Goal: Task Accomplishment & Management: Use online tool/utility

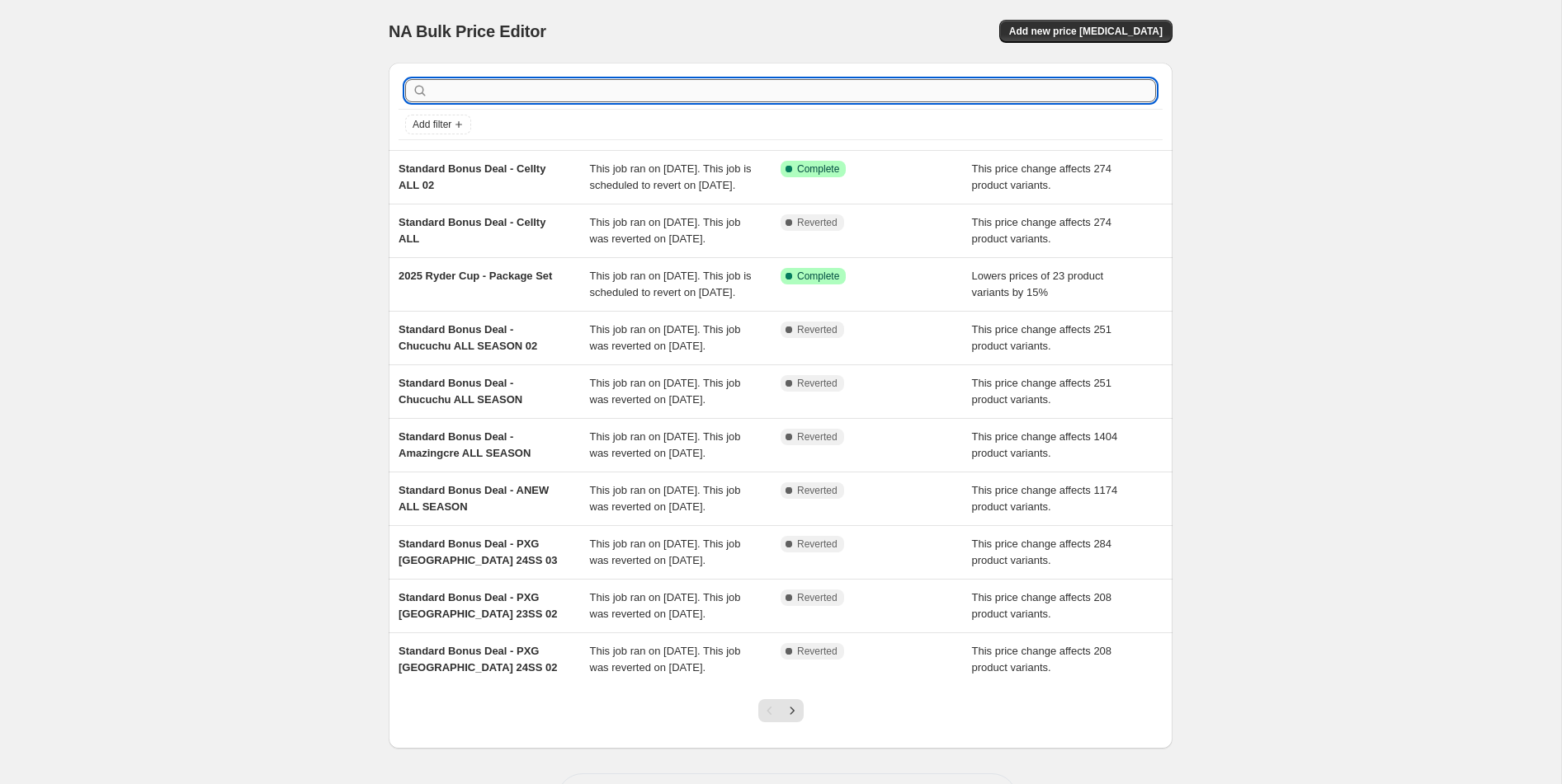
click at [671, 99] on input "text" at bounding box center [794, 90] width 725 height 23
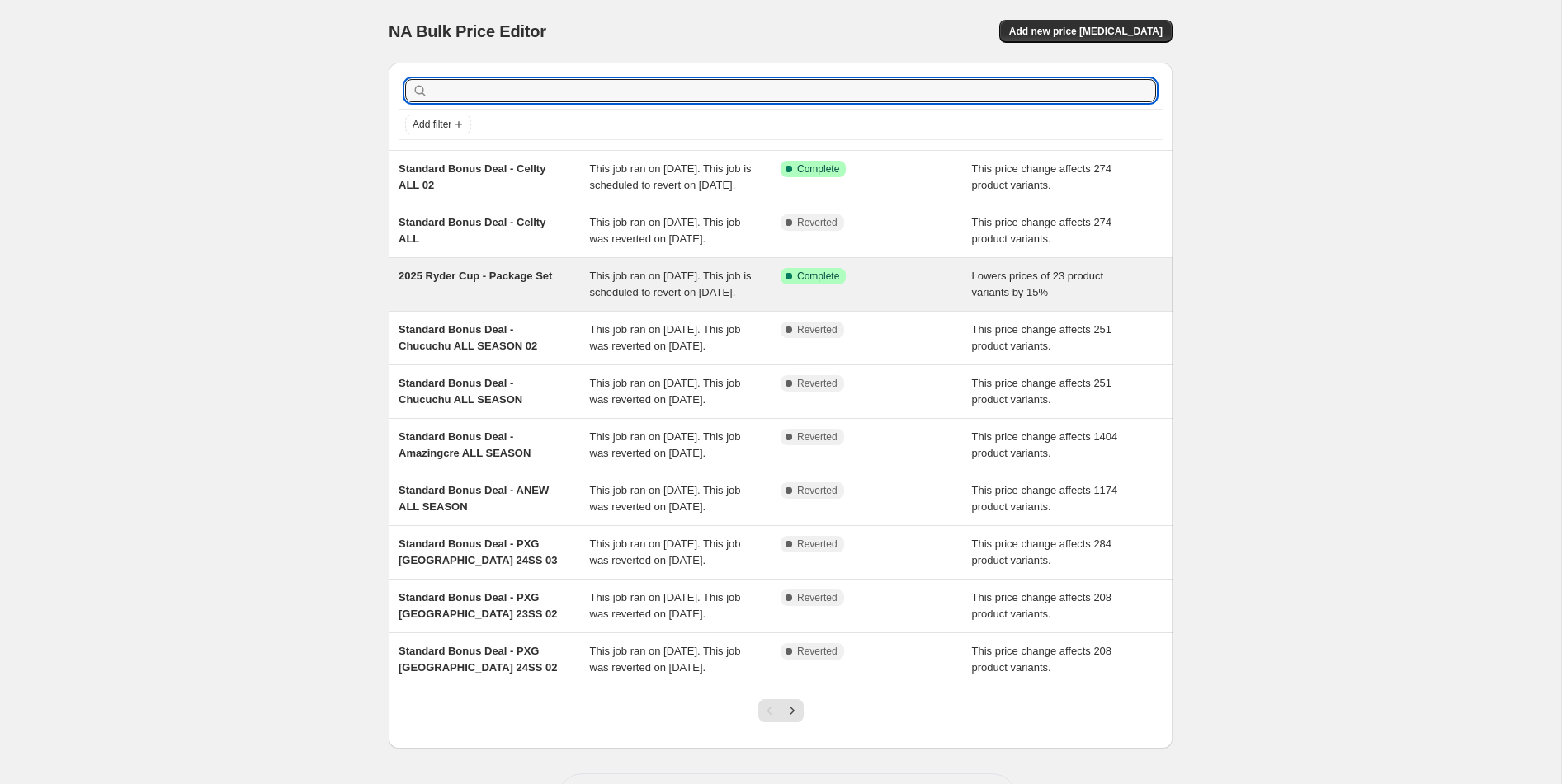
click at [562, 301] on div "2025 Ryder Cup - Package Set" at bounding box center [494, 284] width 191 height 33
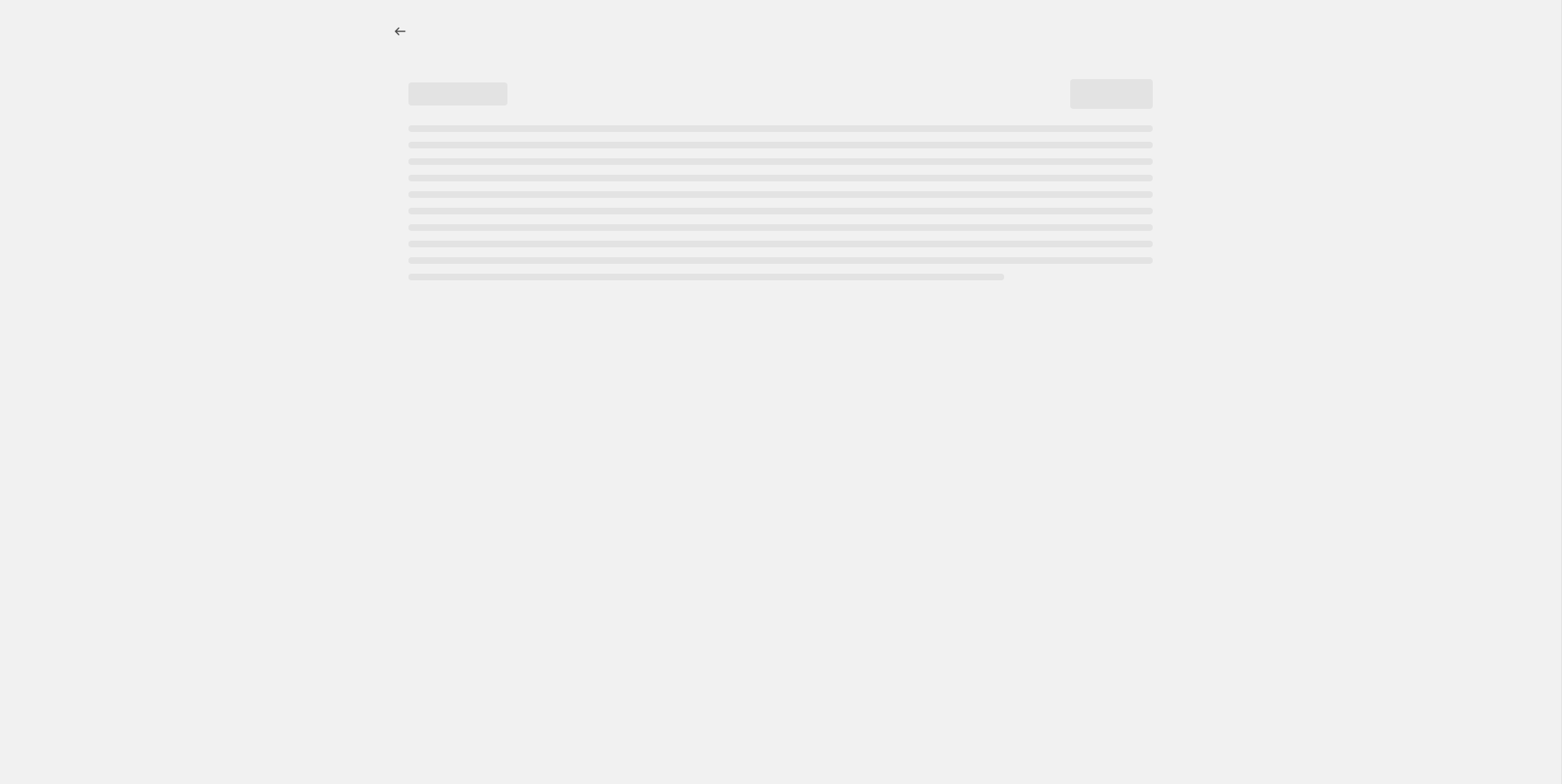
select select "percentage"
select select "collection"
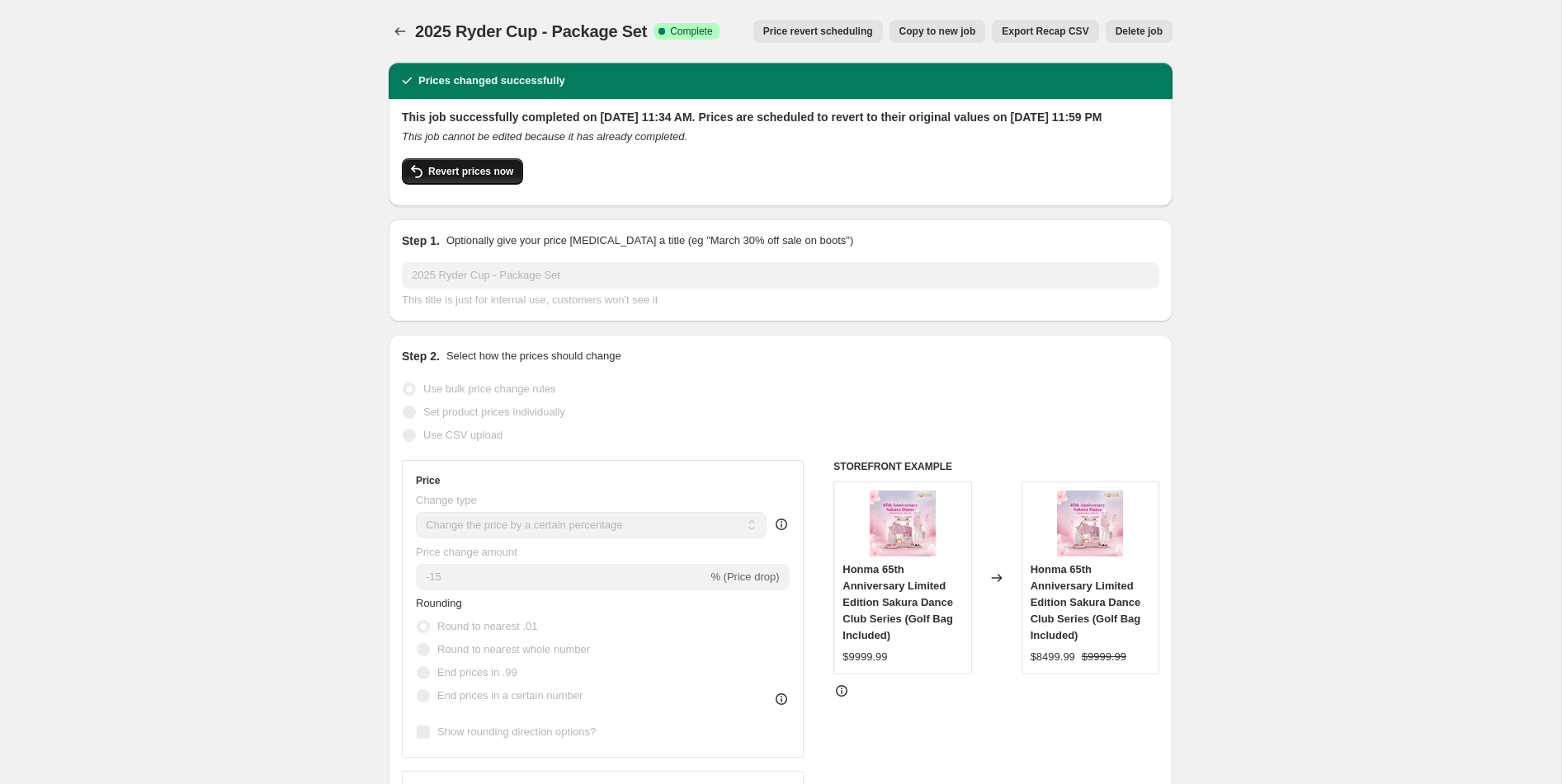
click at [483, 181] on button "Revert prices now" at bounding box center [462, 171] width 121 height 26
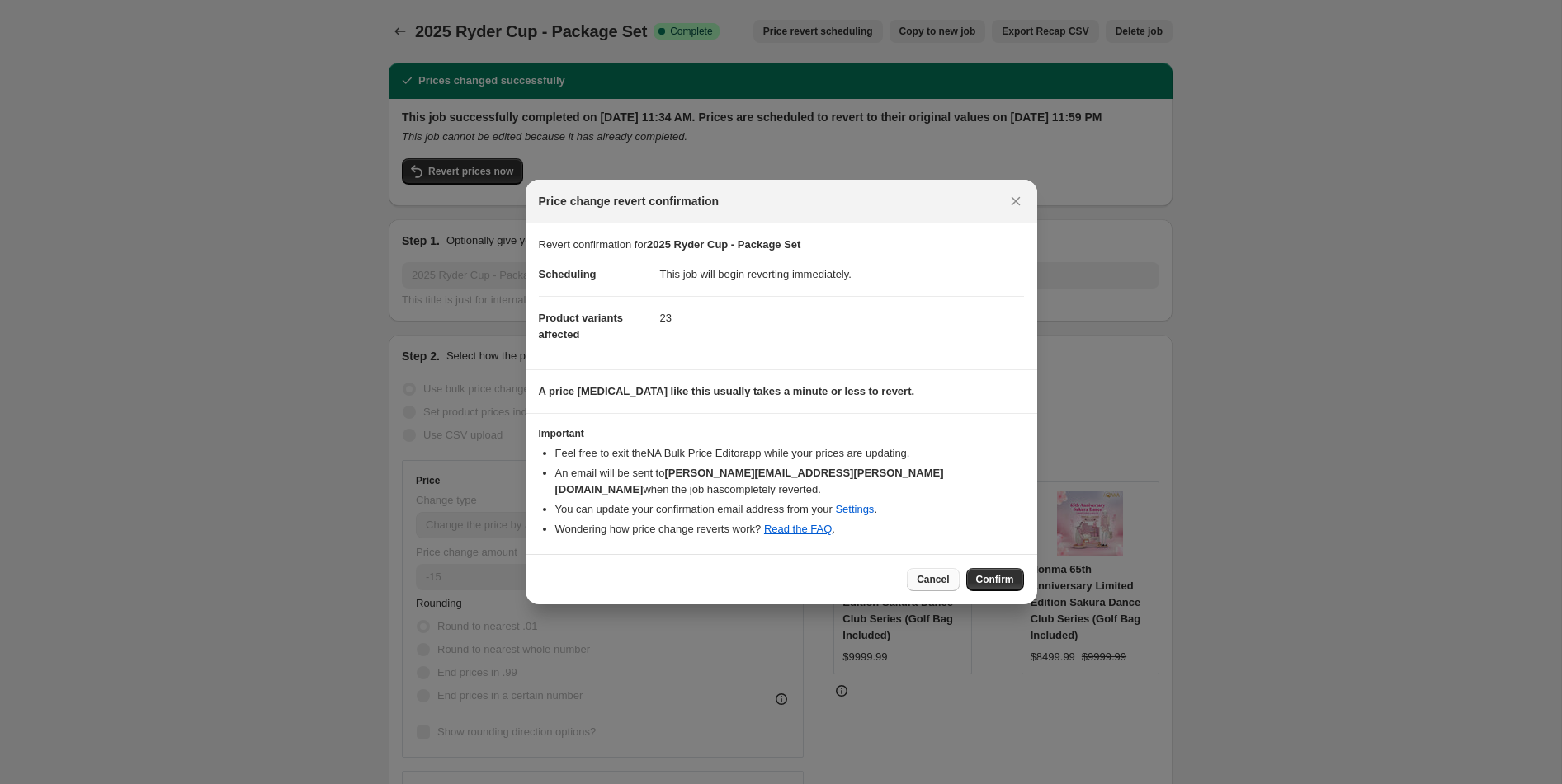
click at [927, 573] on span "Cancel" at bounding box center [931, 579] width 32 height 13
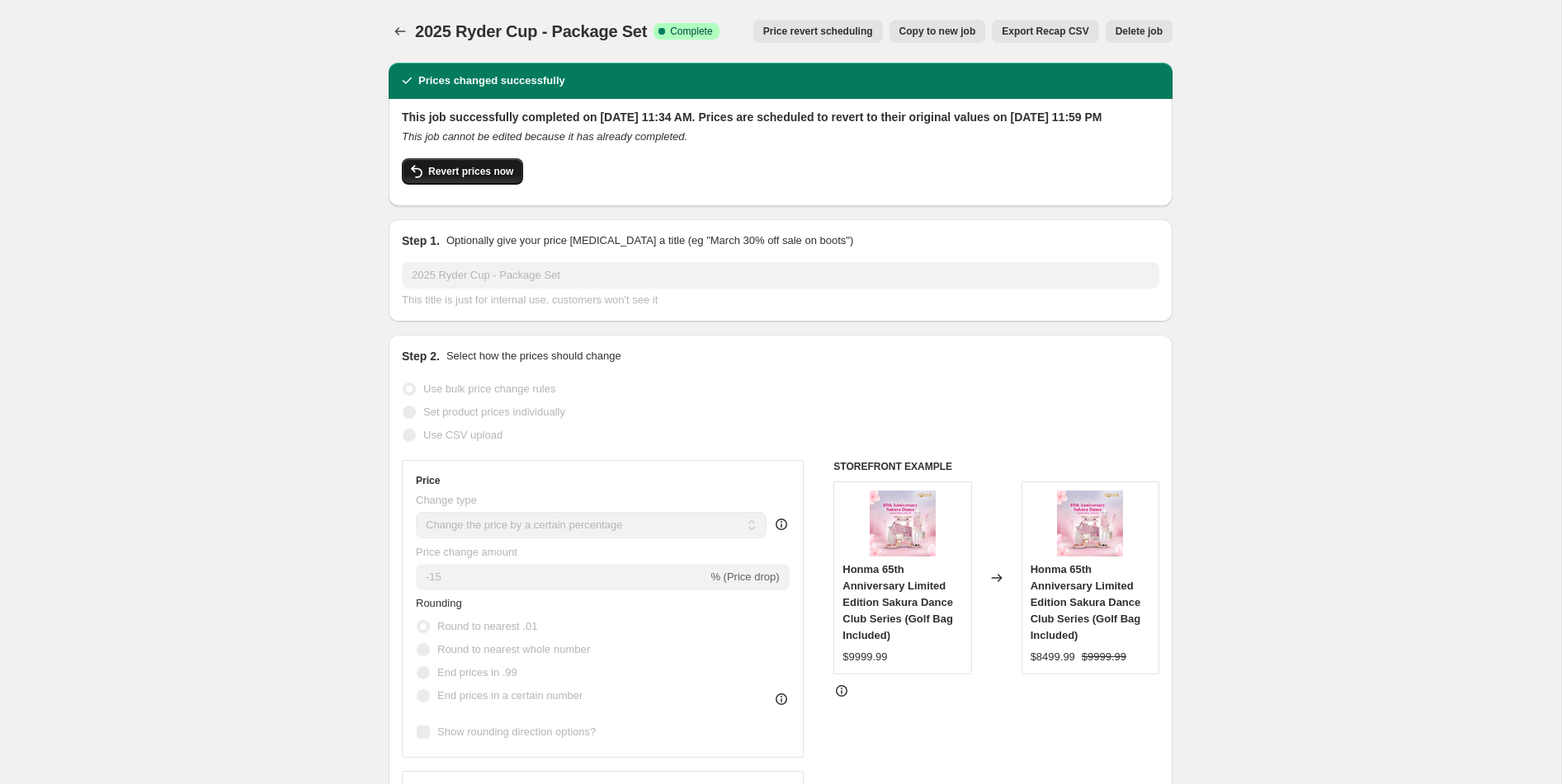
click at [487, 178] on span "Revert prices now" at bounding box center [470, 172] width 85 height 13
checkbox input "false"
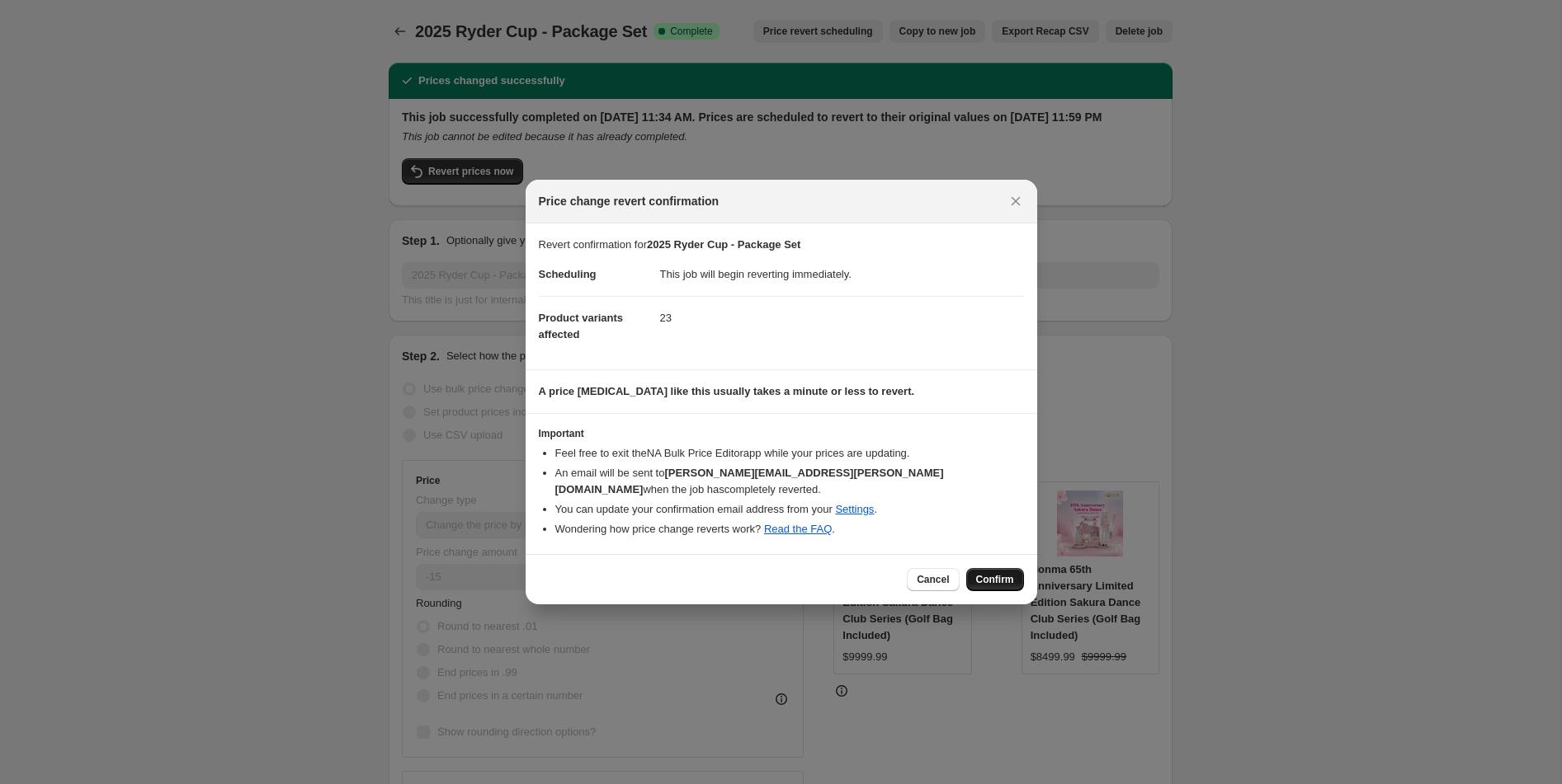
click at [982, 577] on span "Confirm" at bounding box center [994, 579] width 37 height 13
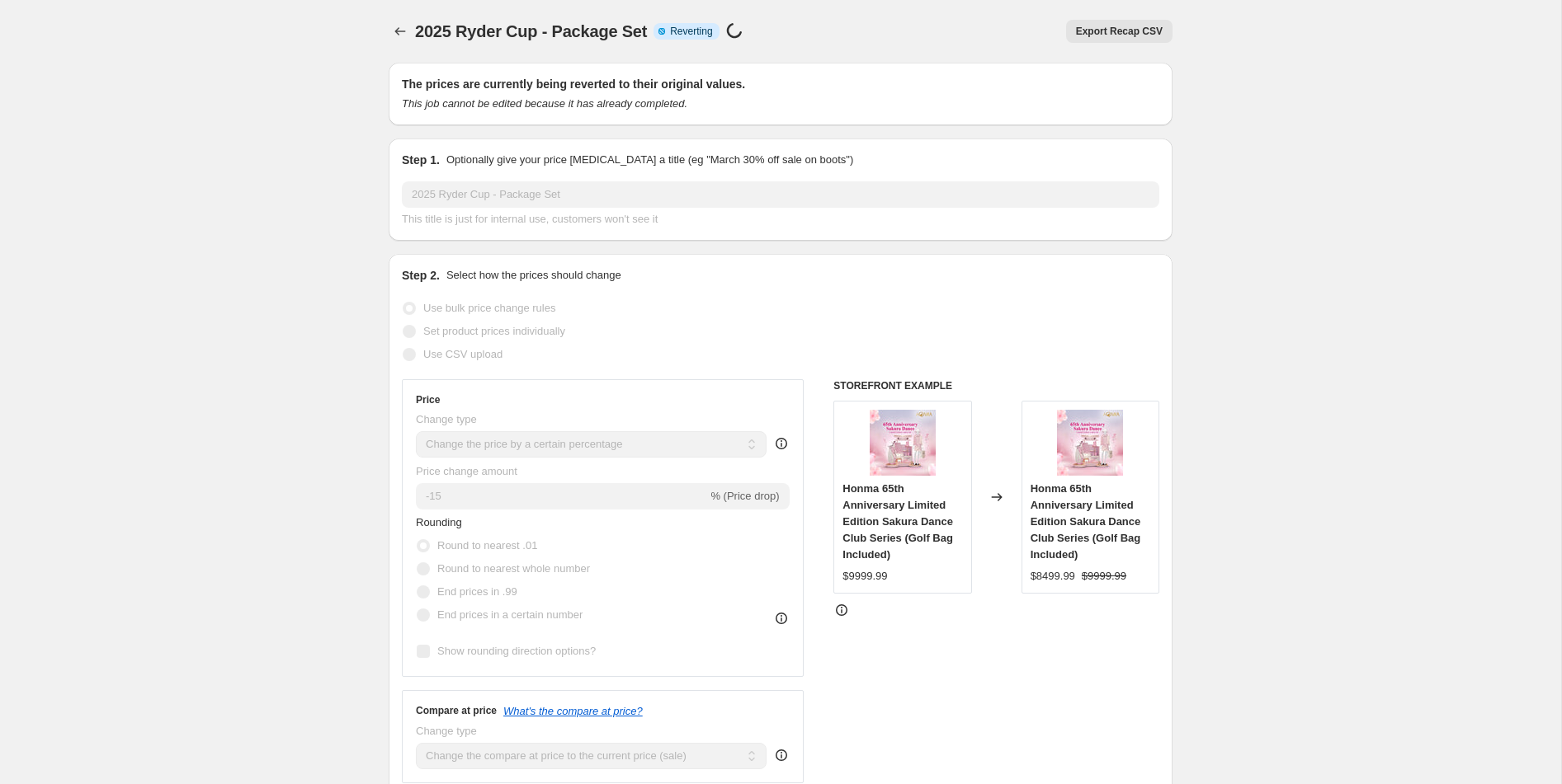
select select "percentage"
select select "collection"
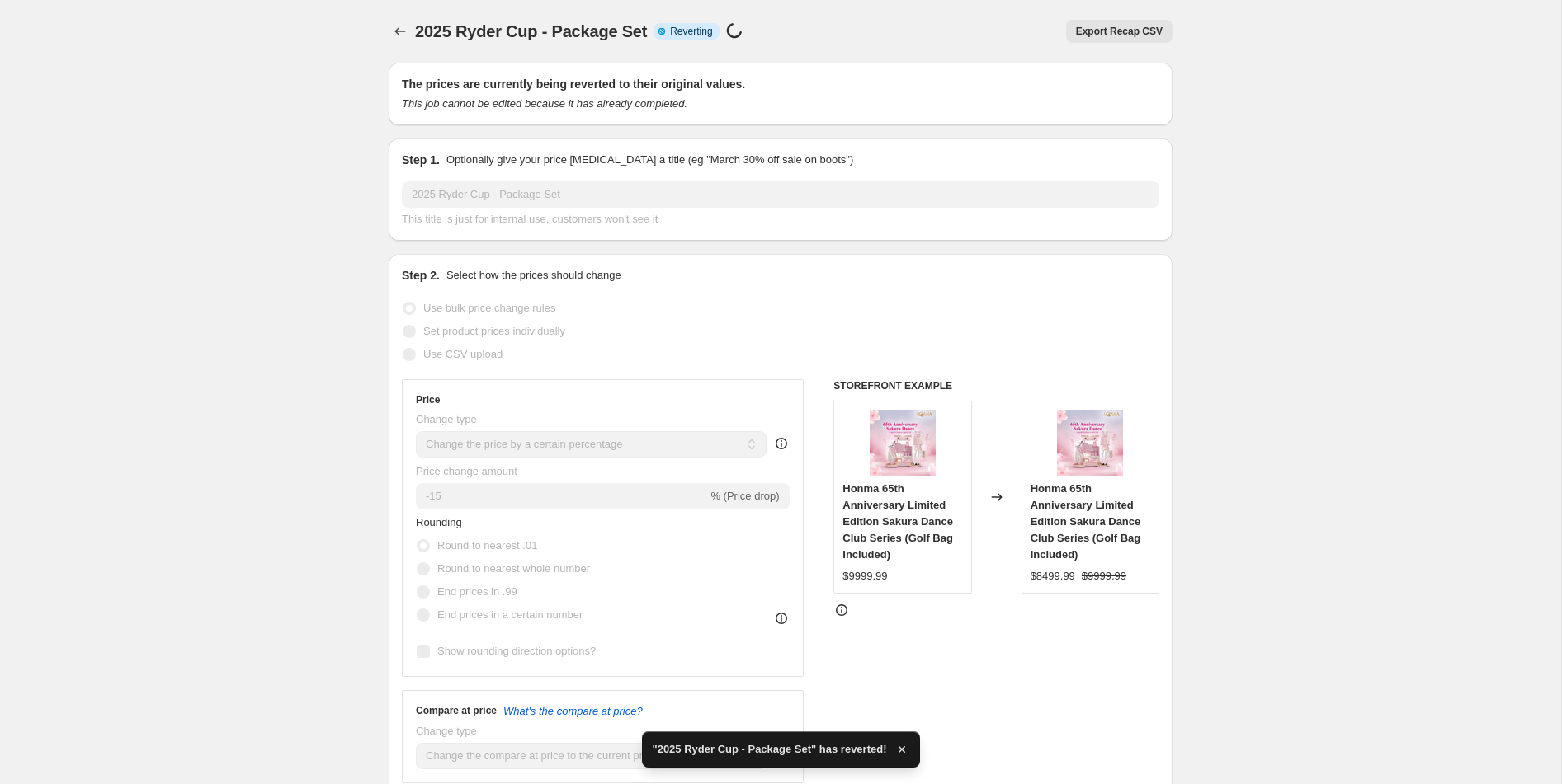
checkbox input "true"
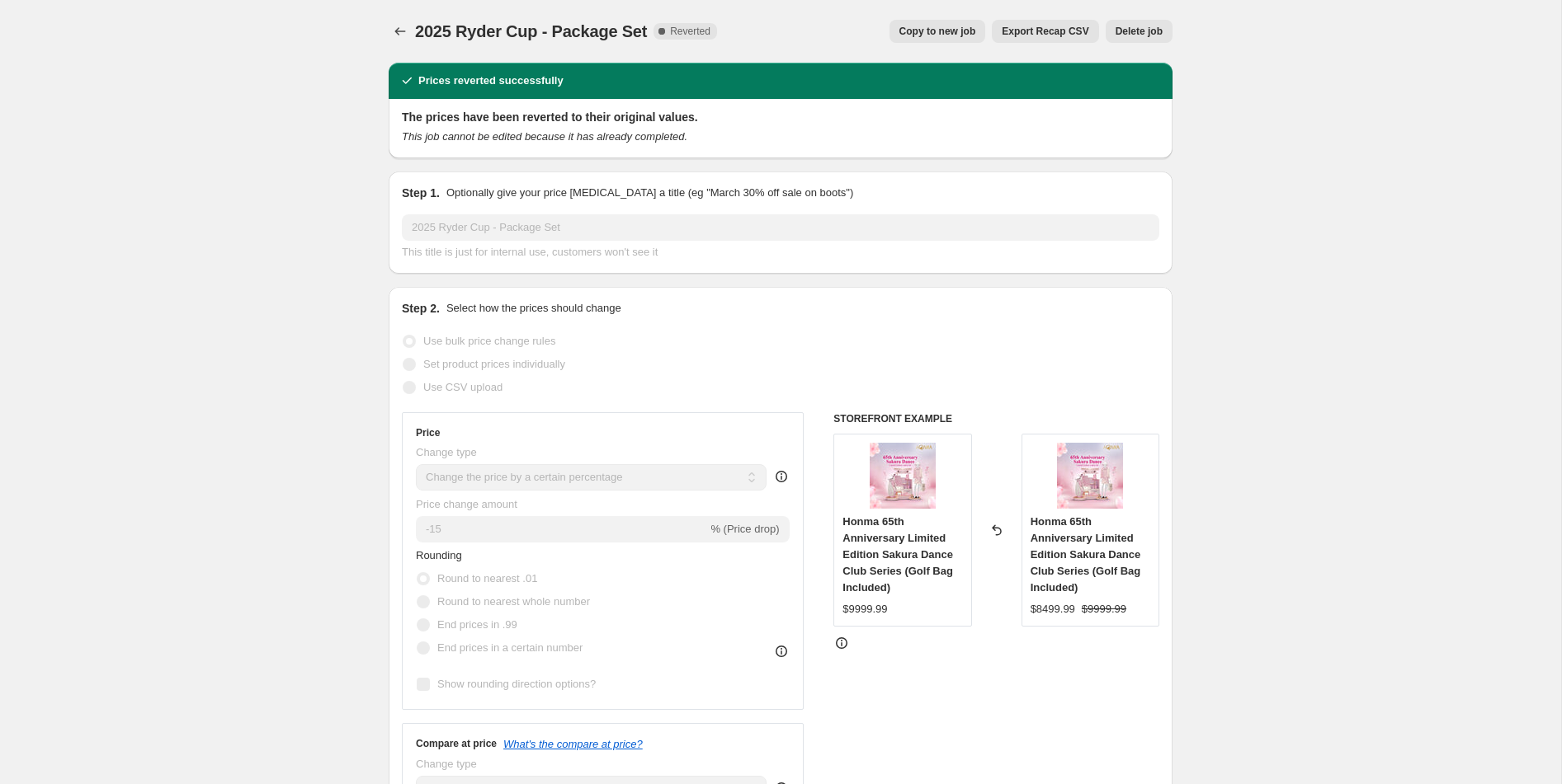
click at [930, 33] on span "Copy to new job" at bounding box center [937, 32] width 77 height 13
select select "percentage"
select select "collection"
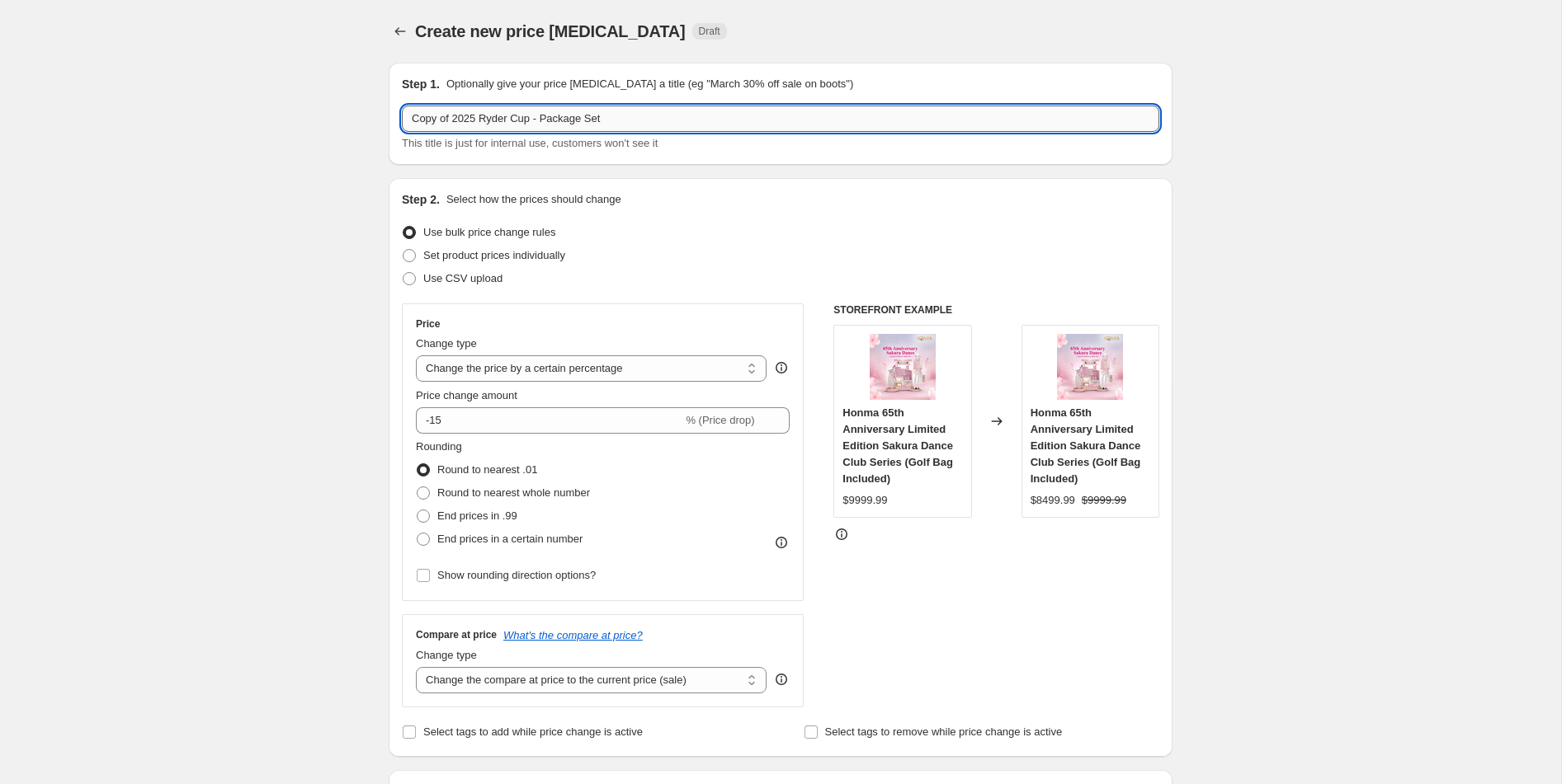
click at [451, 123] on input "Copy of 2025 Ryder Cup - Package Set" at bounding box center [781, 118] width 757 height 26
drag, startPoint x: 455, startPoint y: 123, endPoint x: 369, endPoint y: 117, distance: 86.2
click at [601, 125] on input "2025 Ryder Cup - Package Set" at bounding box center [781, 118] width 757 height 26
type input "2025 Ryder Cup - Package Set 02"
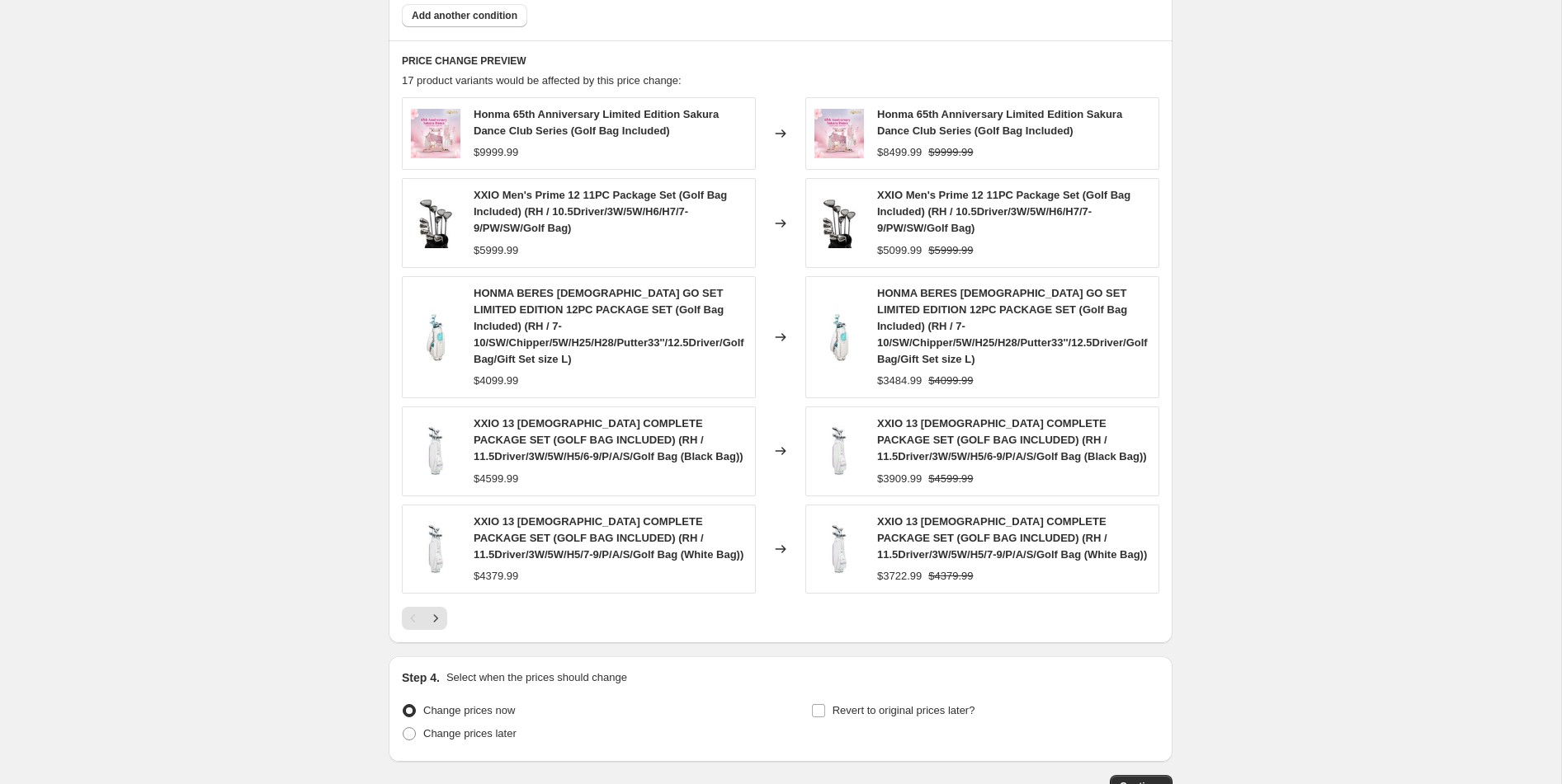
scroll to position [1080, 0]
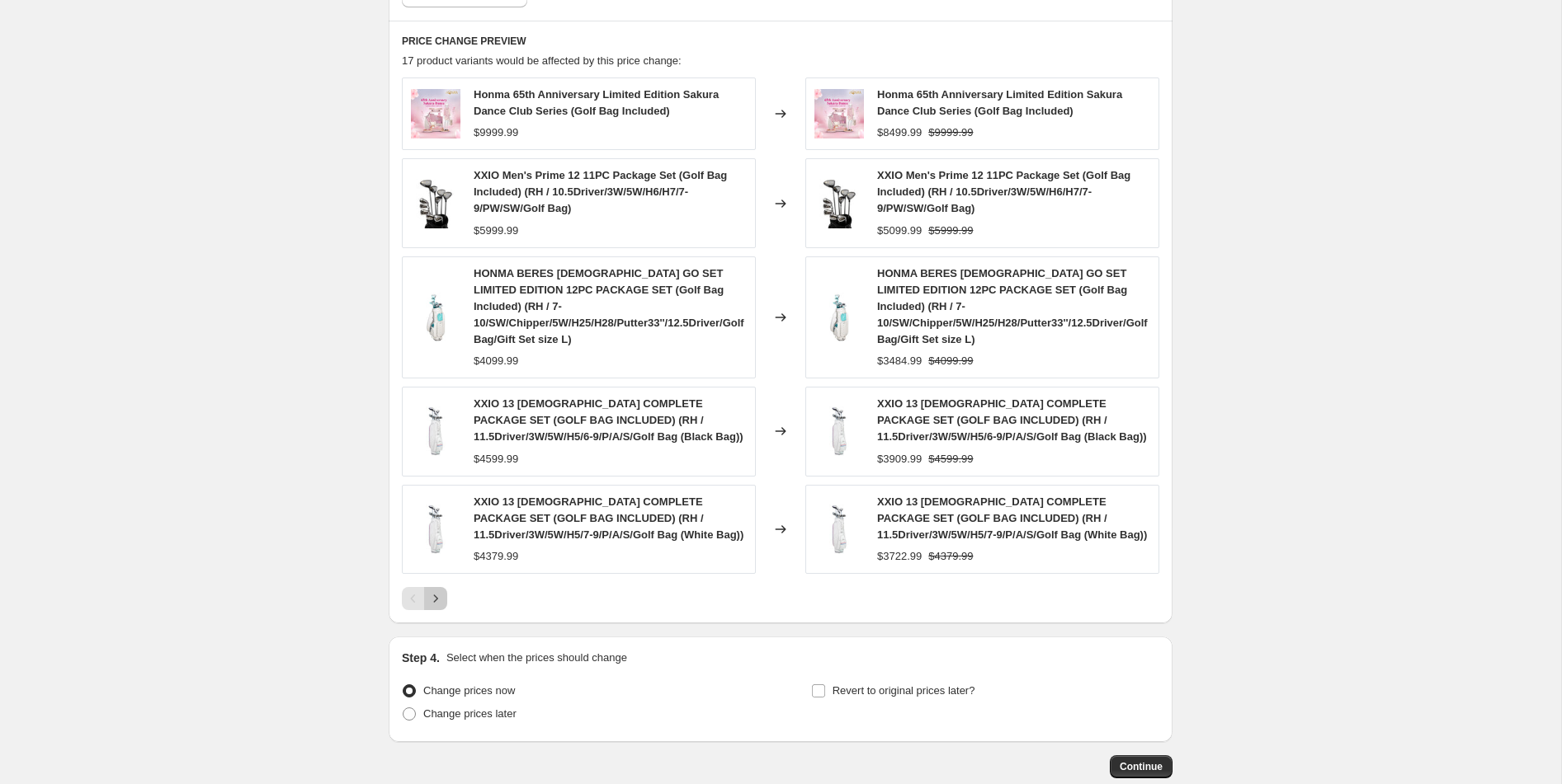
click at [434, 590] on icon "Next" at bounding box center [435, 598] width 16 height 16
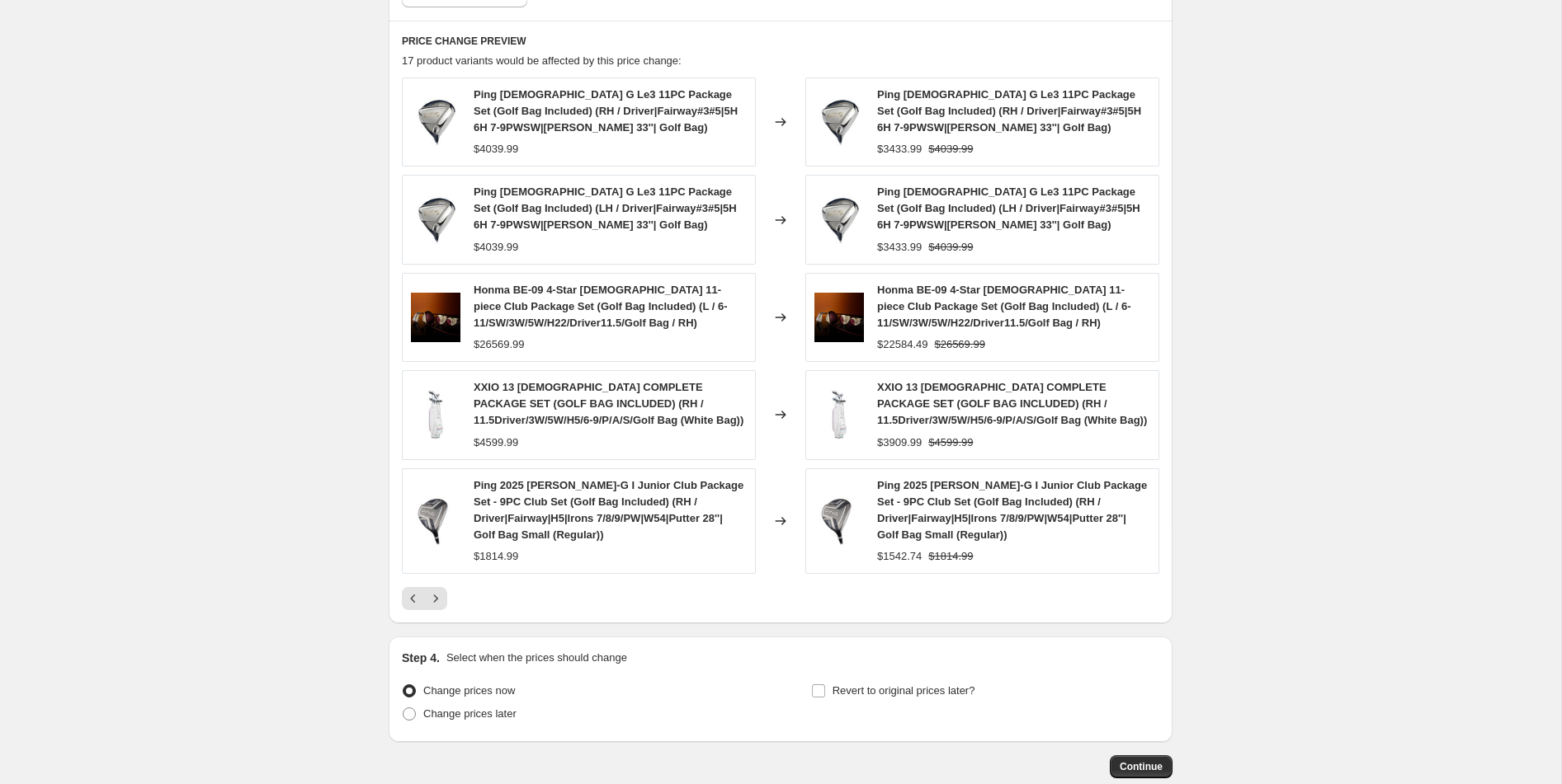
click at [437, 618] on div "PRICE CHANGE PREVIEW 17 product variants would be affected by this price change…" at bounding box center [780, 321] width 783 height 602
click at [437, 600] on icon "Next" at bounding box center [435, 598] width 16 height 16
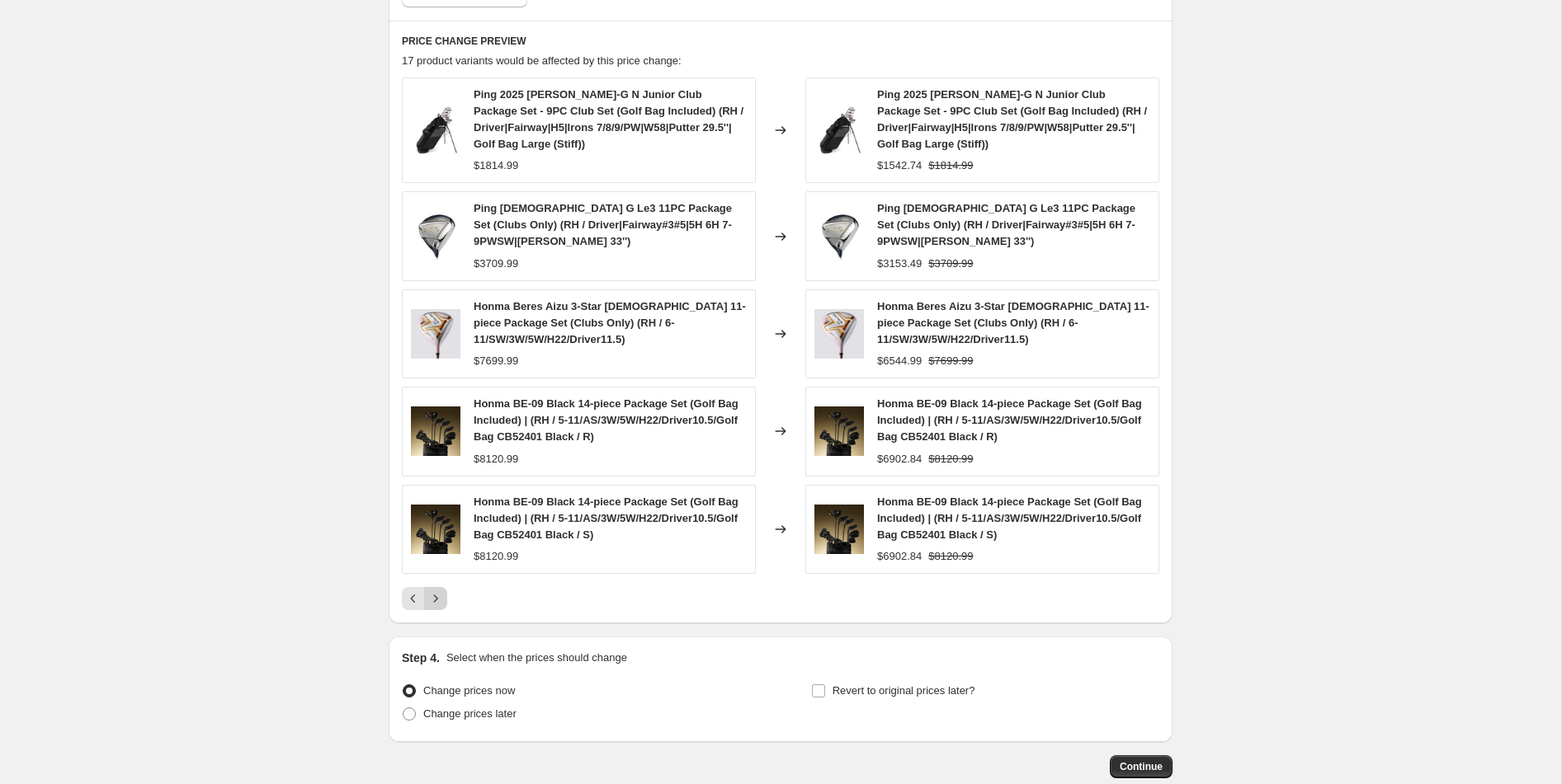
click at [439, 607] on icon "Next" at bounding box center [435, 598] width 16 height 16
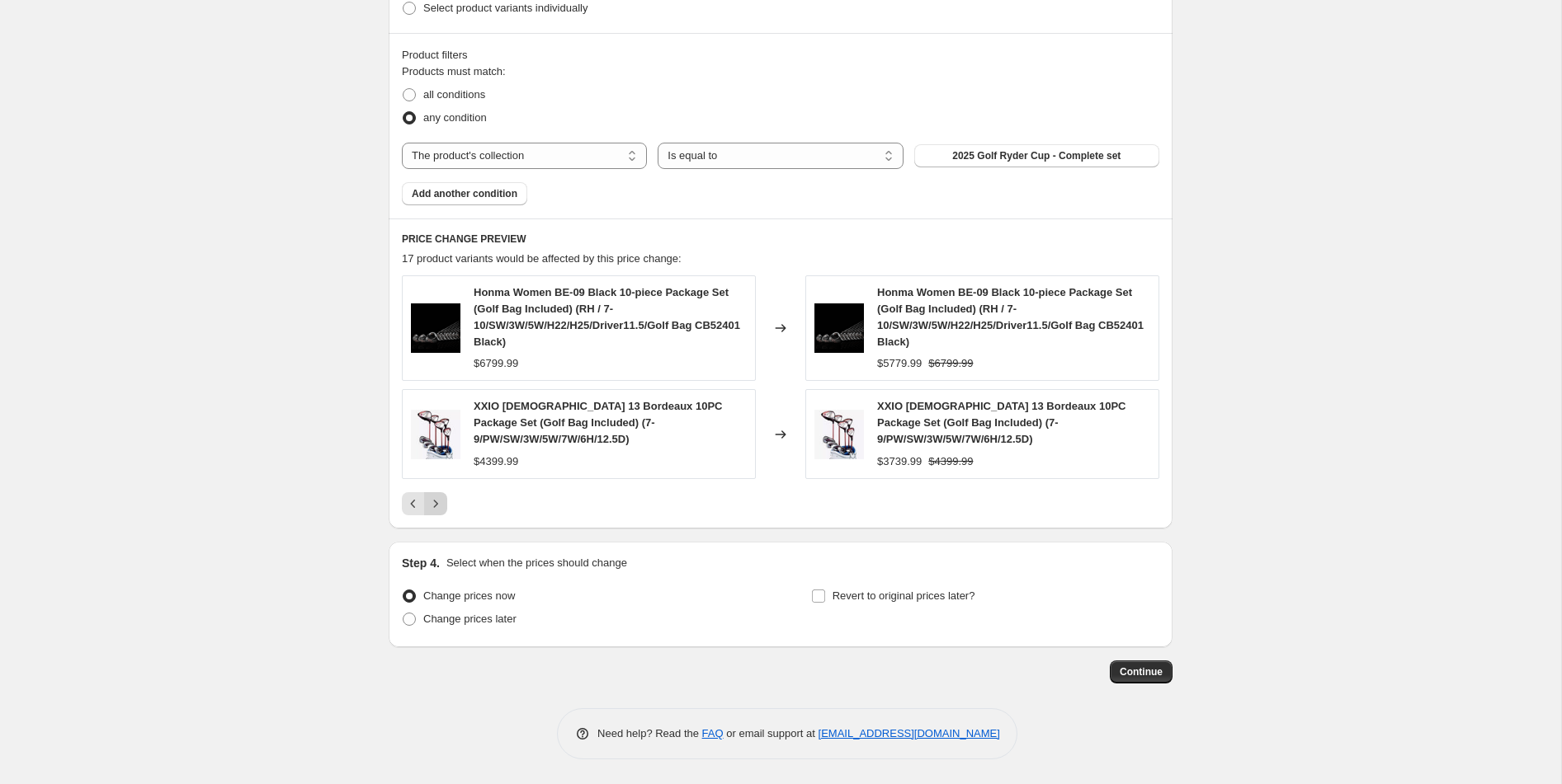
scroll to position [866, 0]
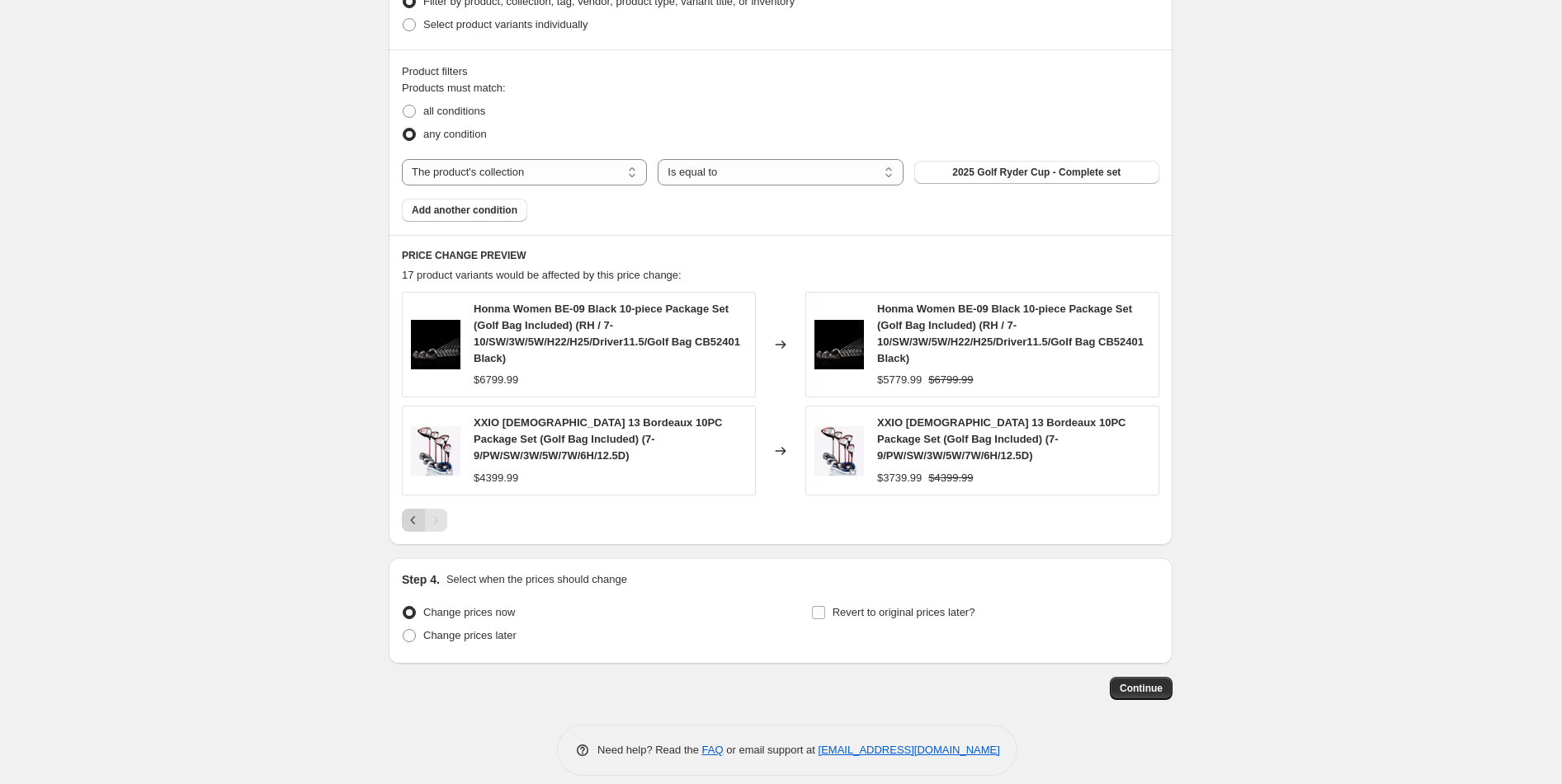
click at [413, 516] on icon "Previous" at bounding box center [412, 520] width 5 height 9
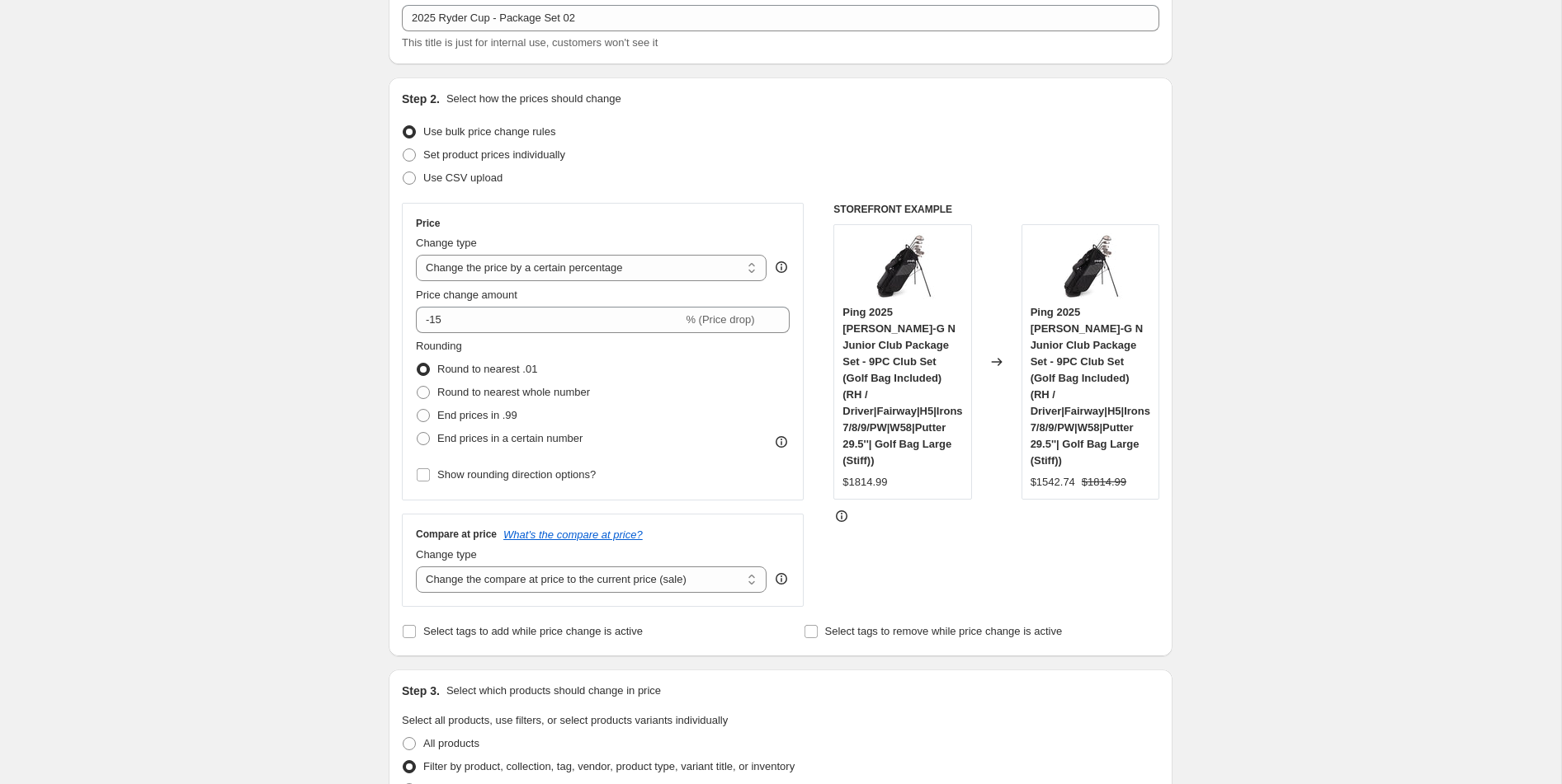
scroll to position [0, 0]
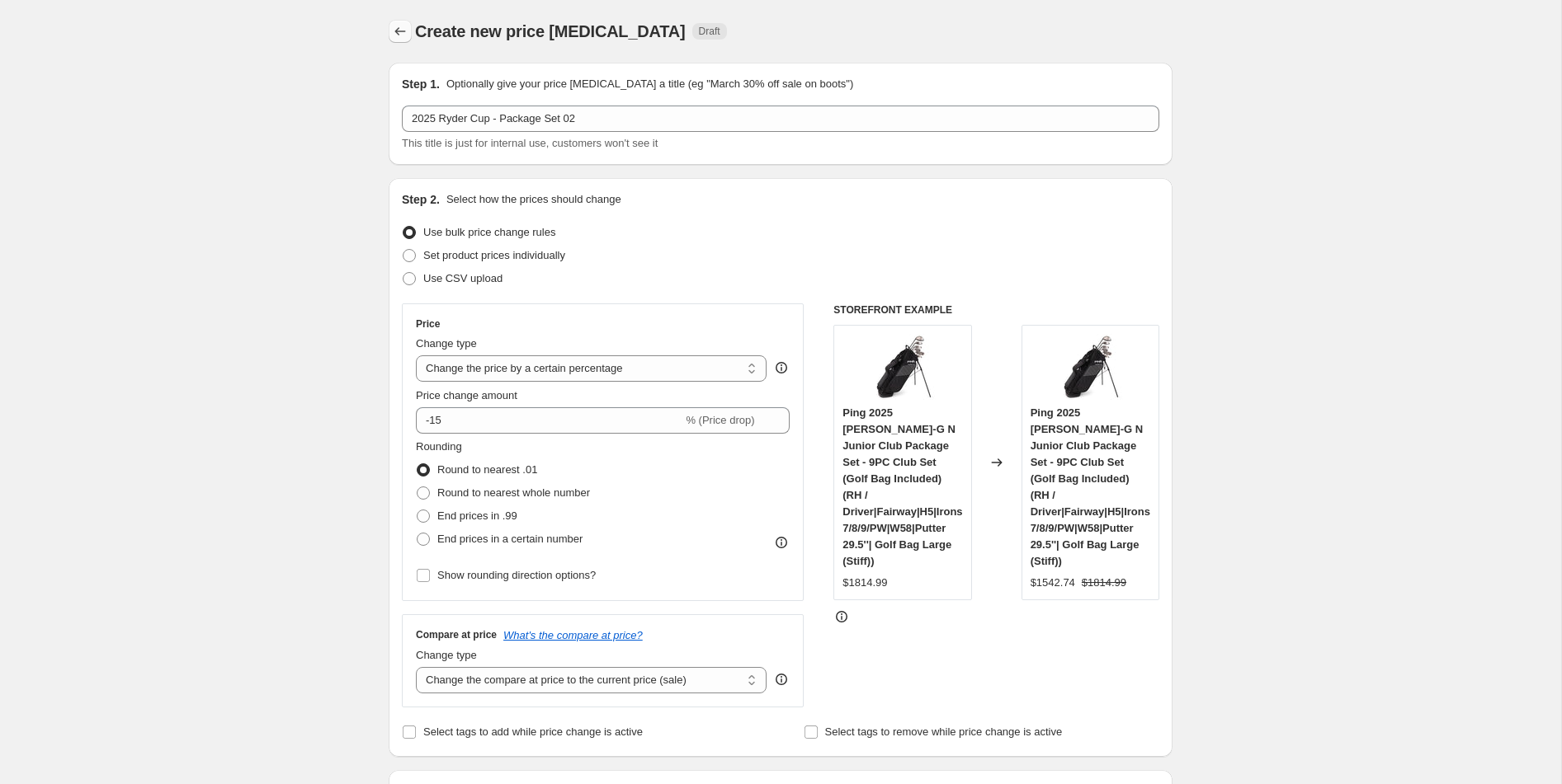
click at [405, 32] on icon "Price change jobs" at bounding box center [400, 31] width 16 height 16
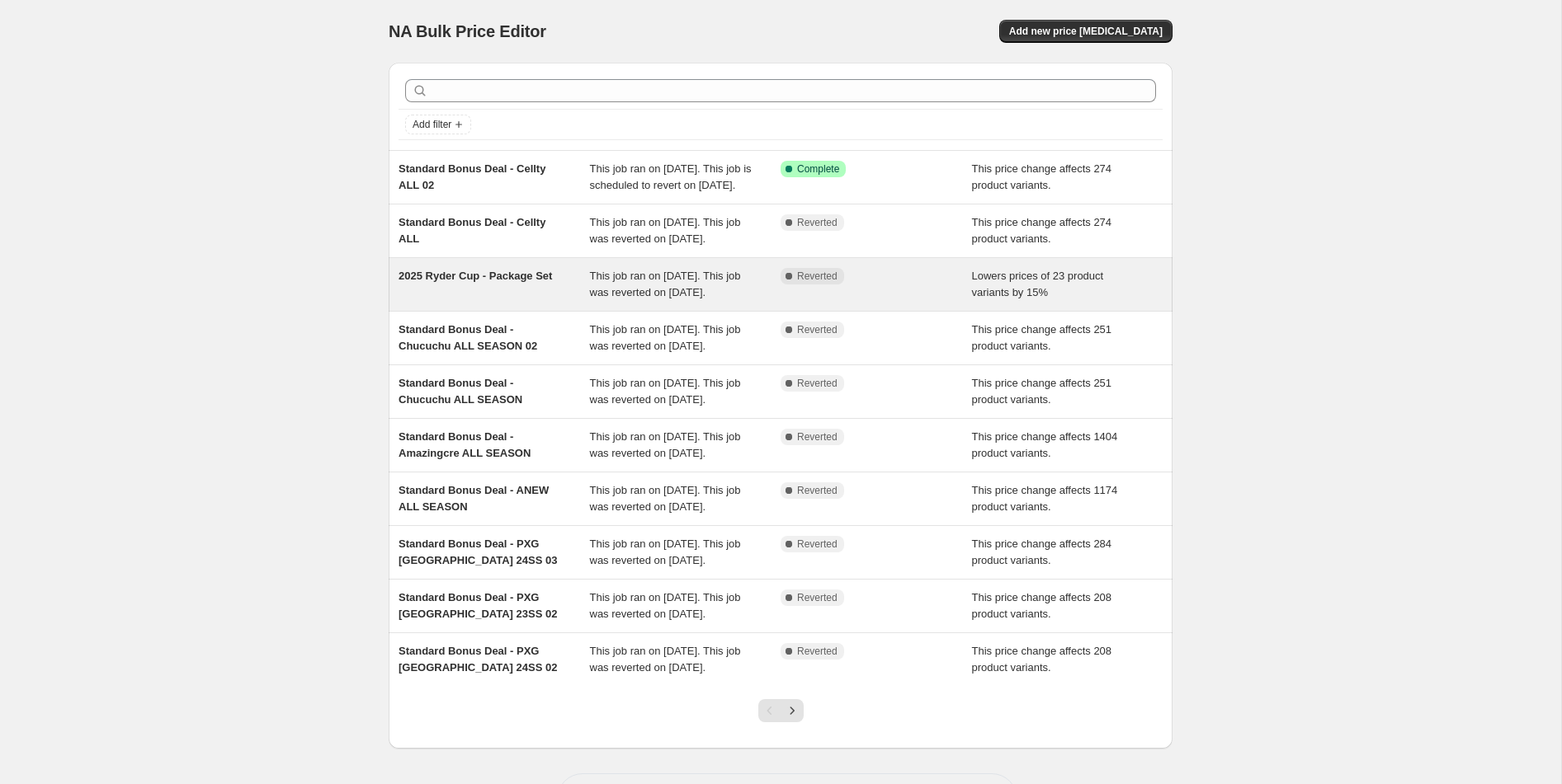
click at [506, 301] on div "2025 Ryder Cup - Package Set" at bounding box center [494, 284] width 191 height 33
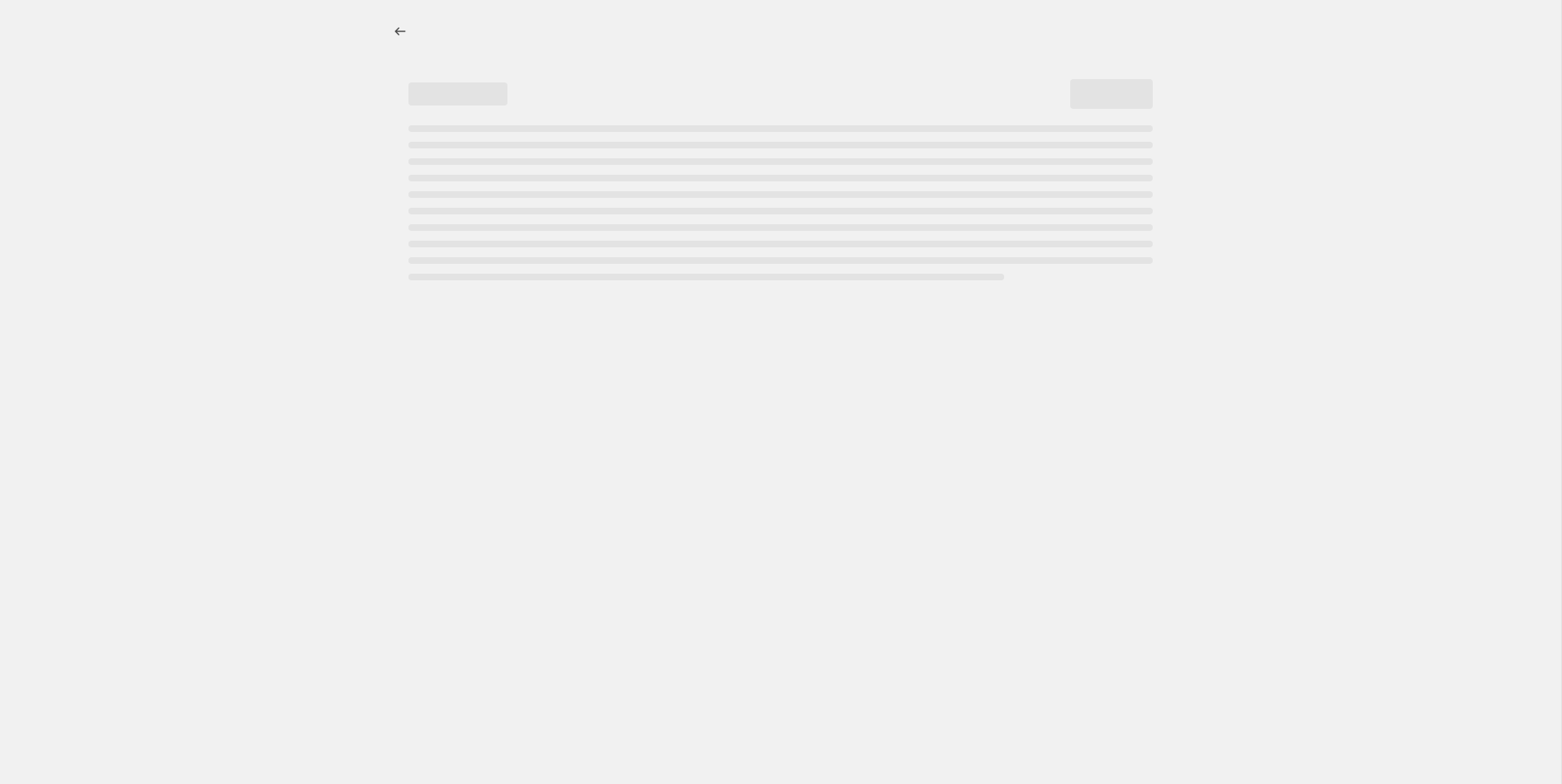
select select "percentage"
select select "collection"
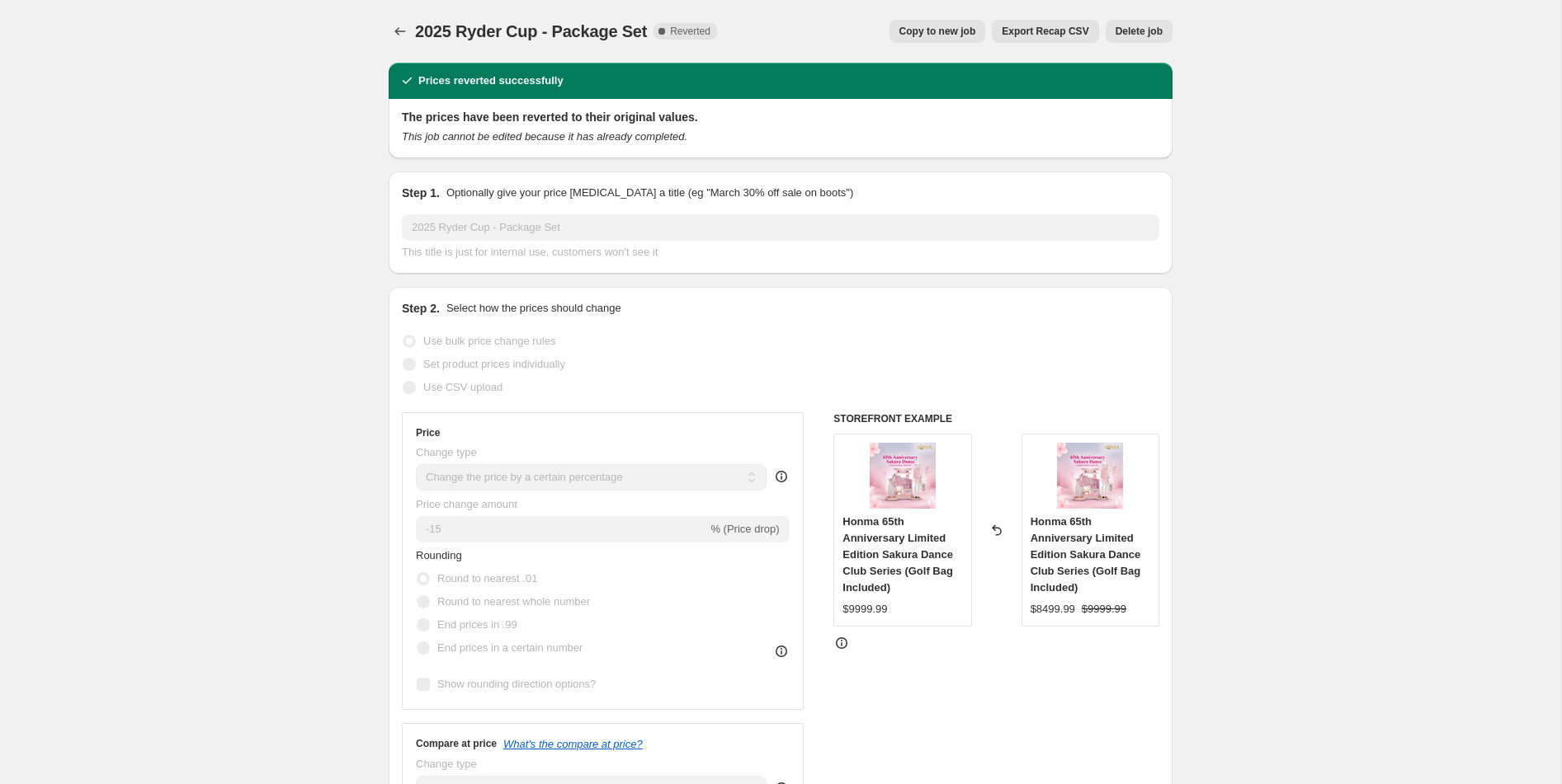
click at [952, 32] on span "Copy to new job" at bounding box center [937, 32] width 77 height 13
select select "percentage"
select select "collection"
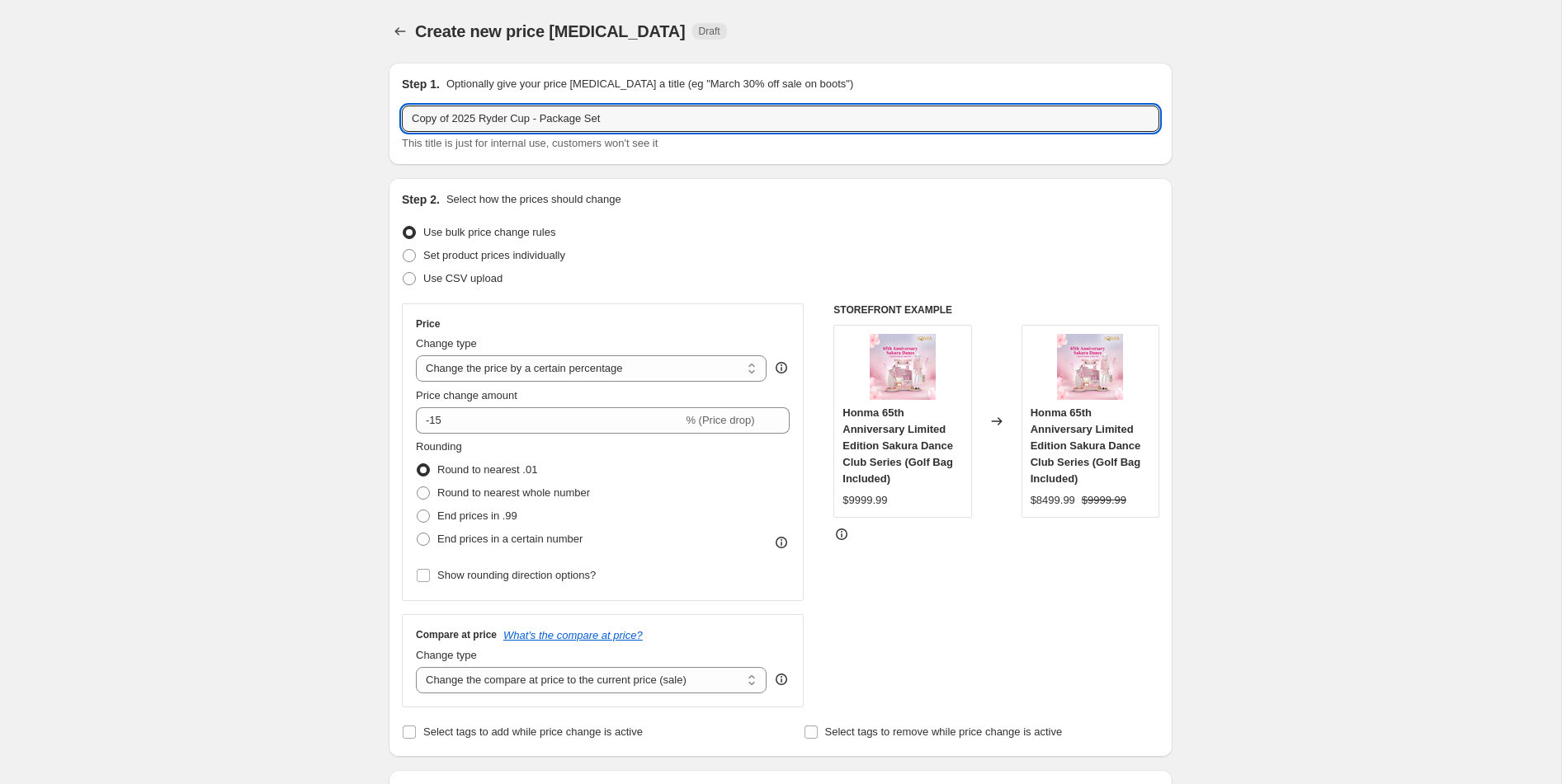
drag, startPoint x: 455, startPoint y: 120, endPoint x: 334, endPoint y: 105, distance: 121.9
click at [603, 117] on input "2025 Ryder Cup - Package Set" at bounding box center [781, 118] width 757 height 26
type input "2025 Ryder Cup - Package Set 02"
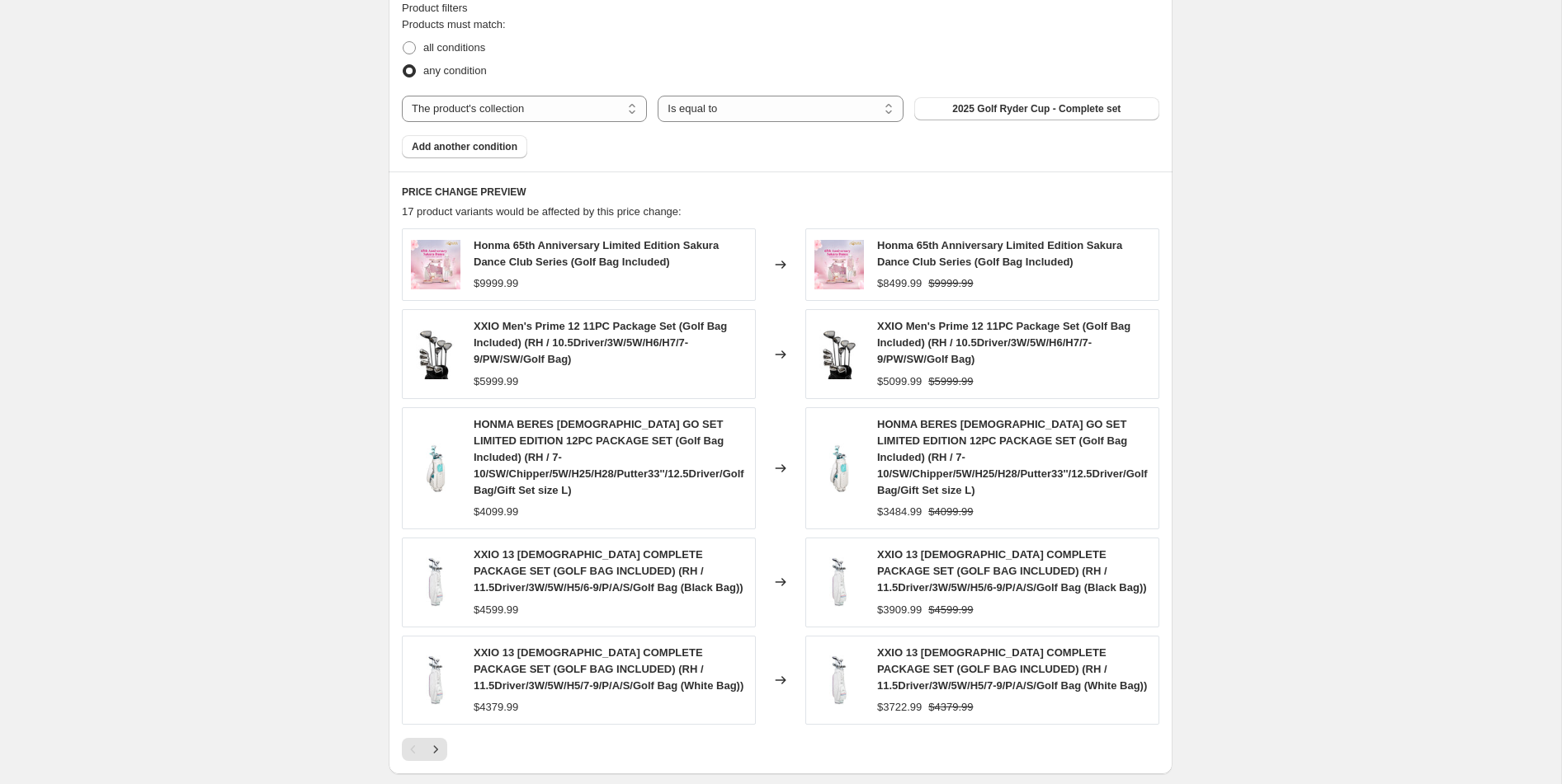
scroll to position [1160, 0]
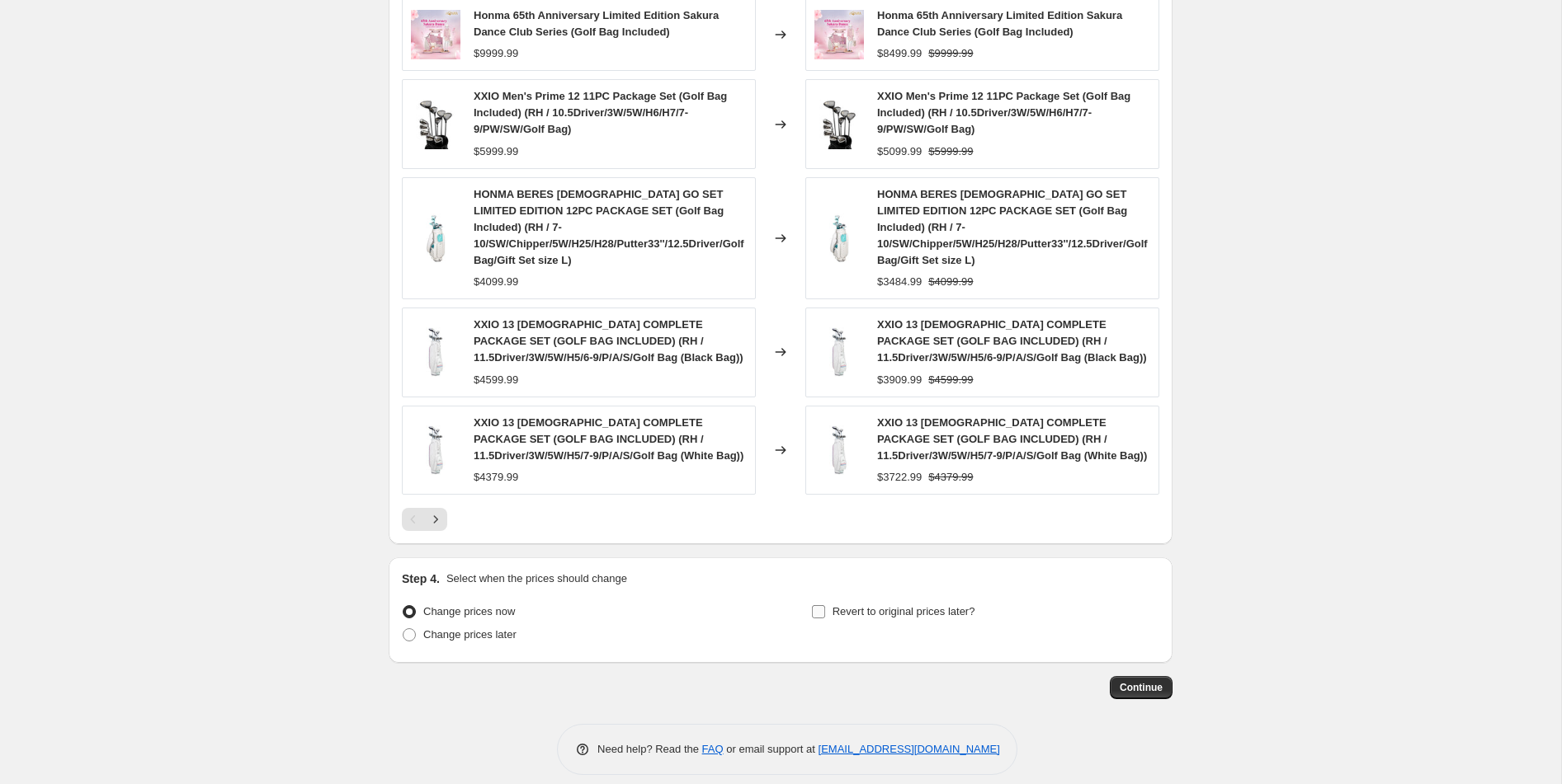
click at [817, 605] on input "Revert to original prices later?" at bounding box center [818, 612] width 13 height 13
checkbox input "true"
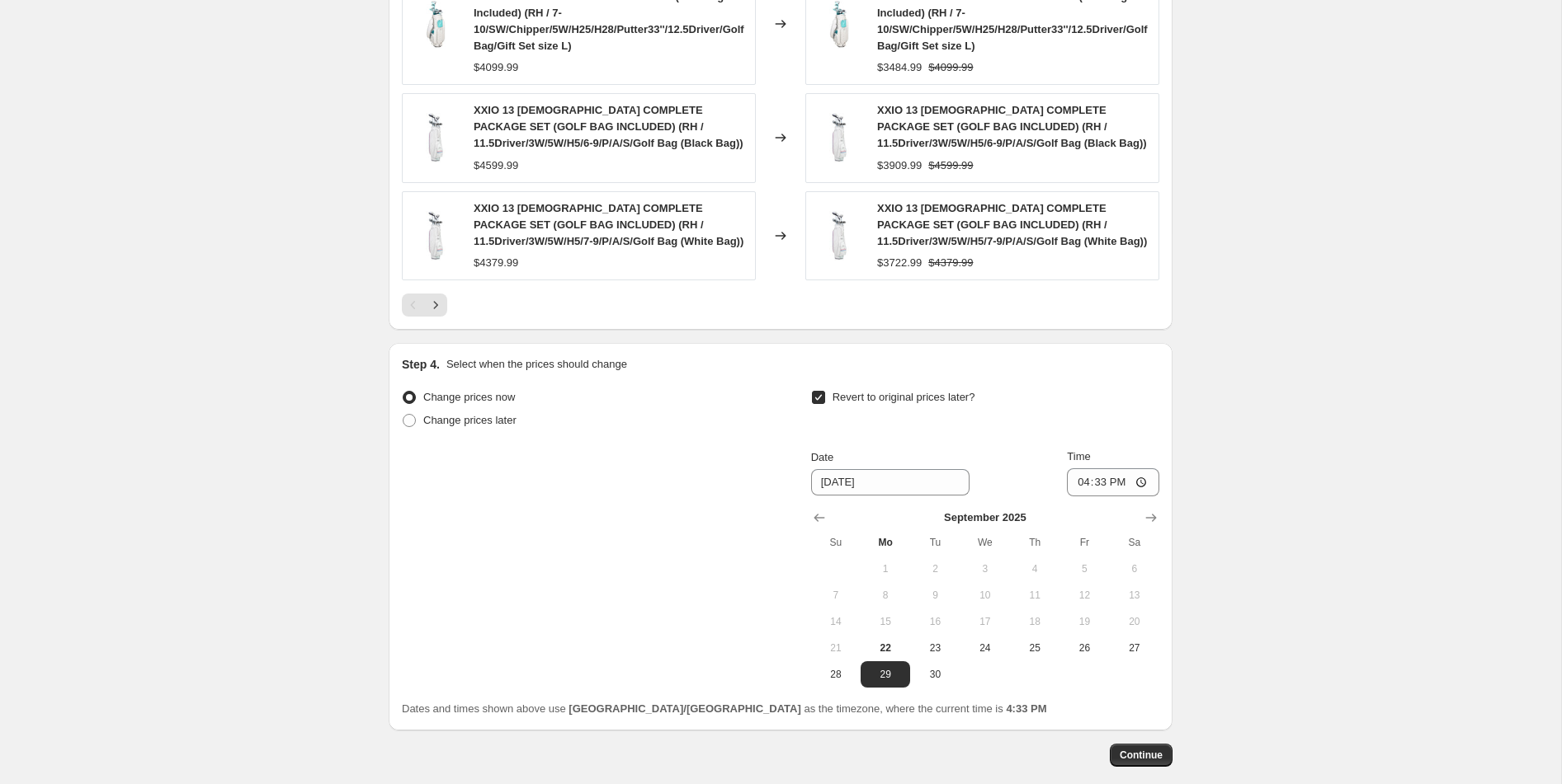
scroll to position [1440, 0]
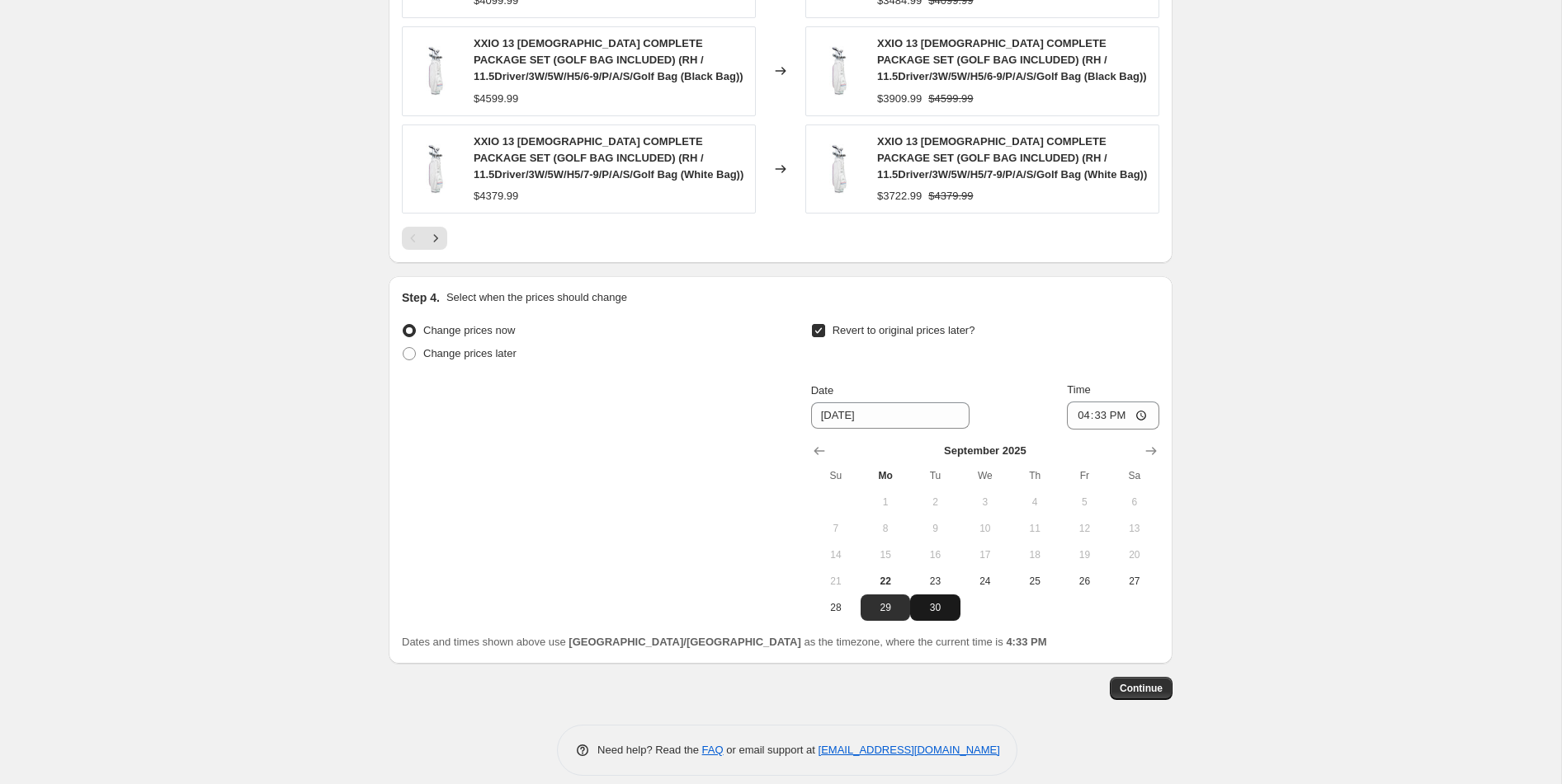
click at [933, 599] on button "30" at bounding box center [934, 607] width 49 height 26
type input "[DATE]"
click at [1141, 402] on input "16:33" at bounding box center [1113, 415] width 92 height 28
click at [1147, 402] on input "16:33" at bounding box center [1113, 415] width 92 height 28
type input "23:59"
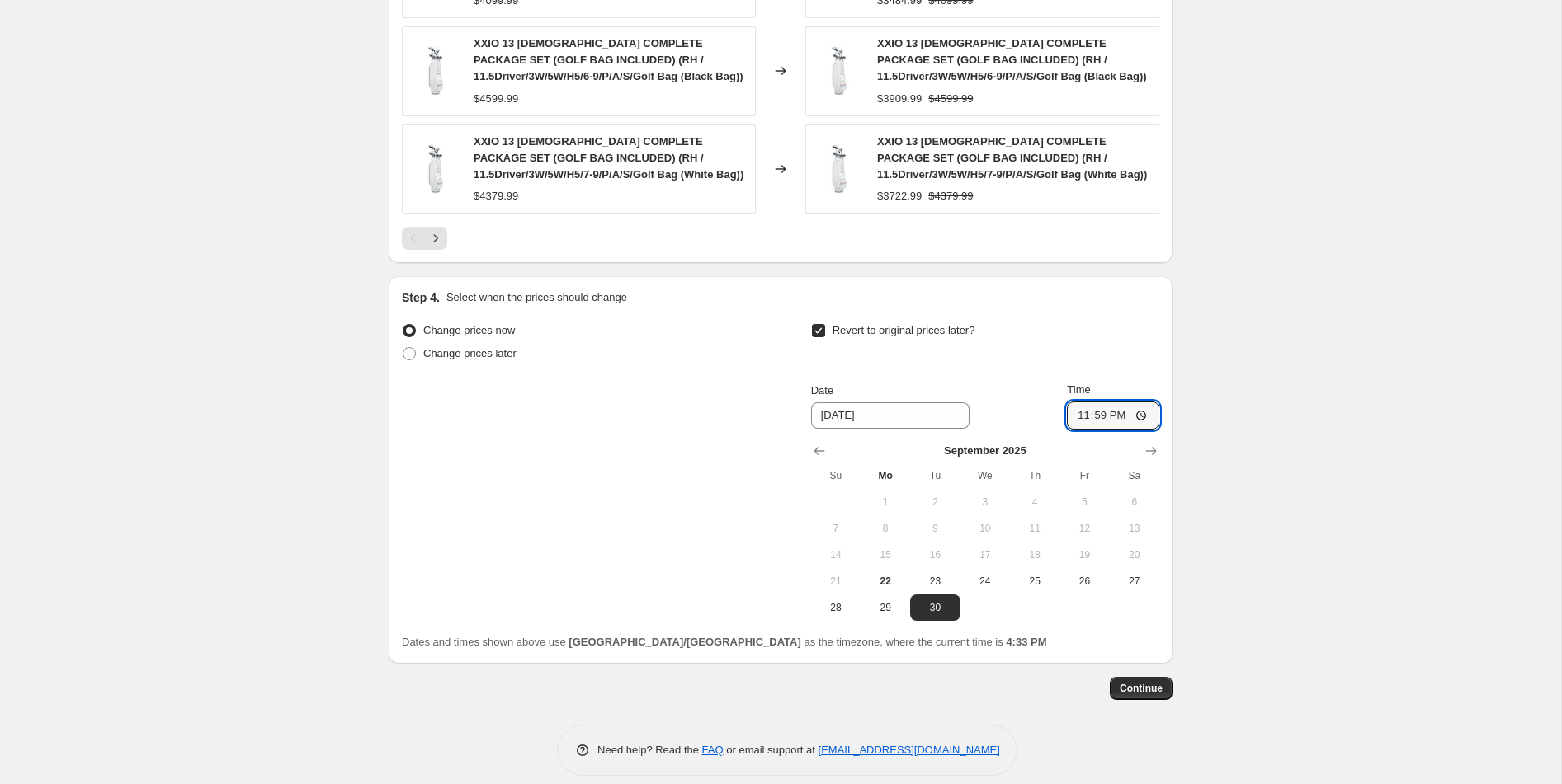
click at [1152, 682] on span "Continue" at bounding box center [1141, 689] width 43 height 13
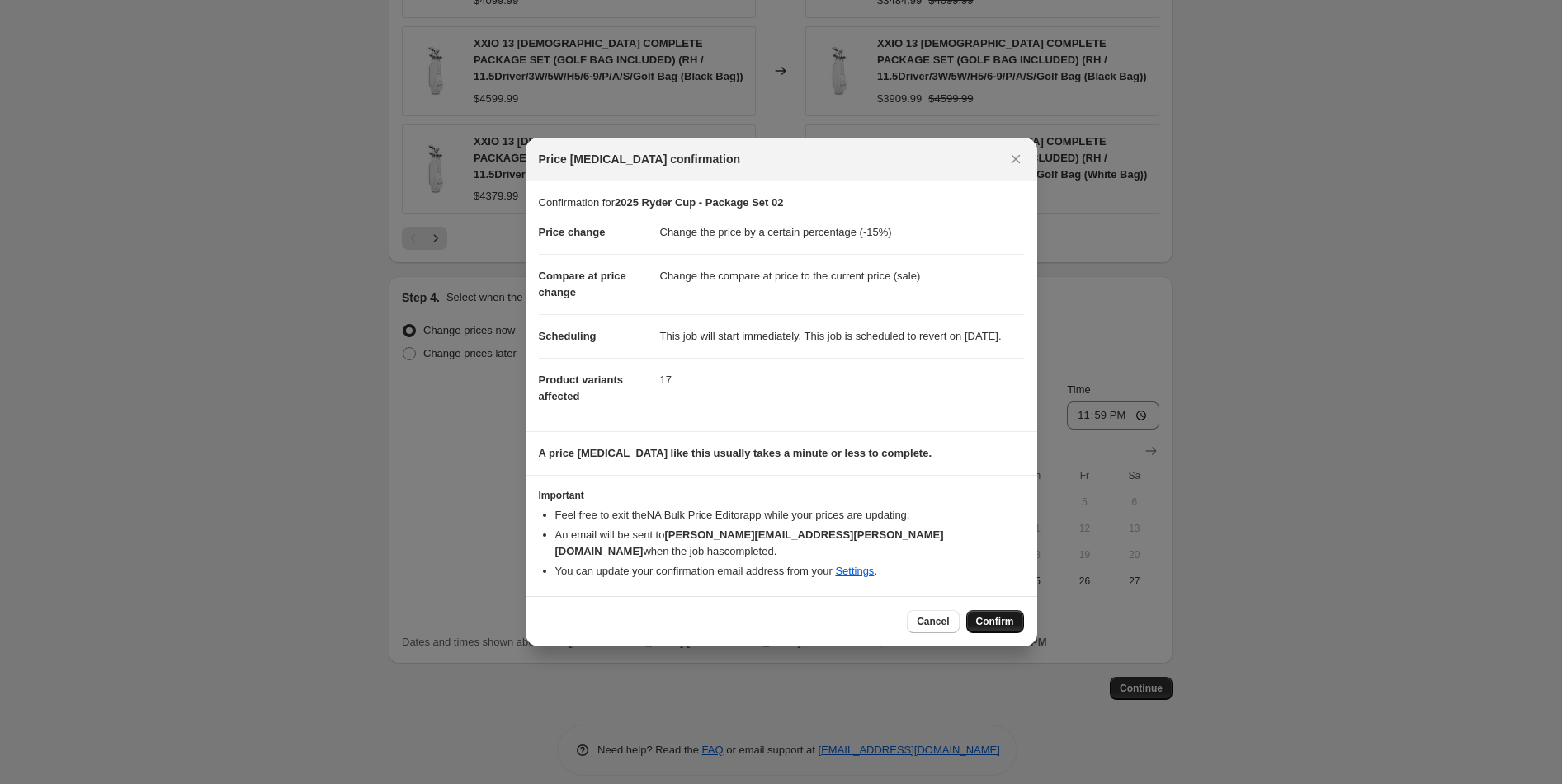
click at [1007, 624] on span "Confirm" at bounding box center [994, 622] width 37 height 13
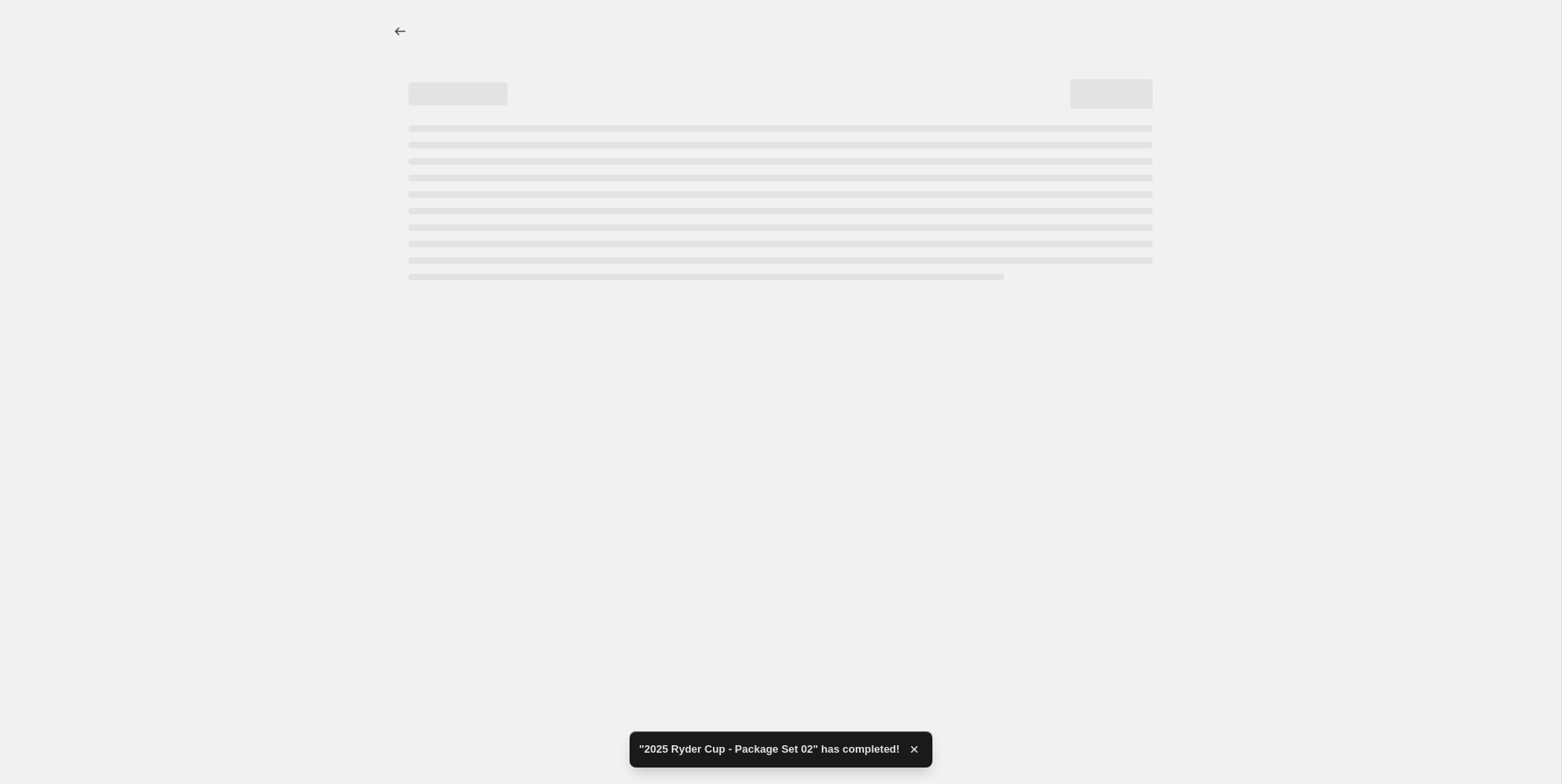
select select "percentage"
select select "collection"
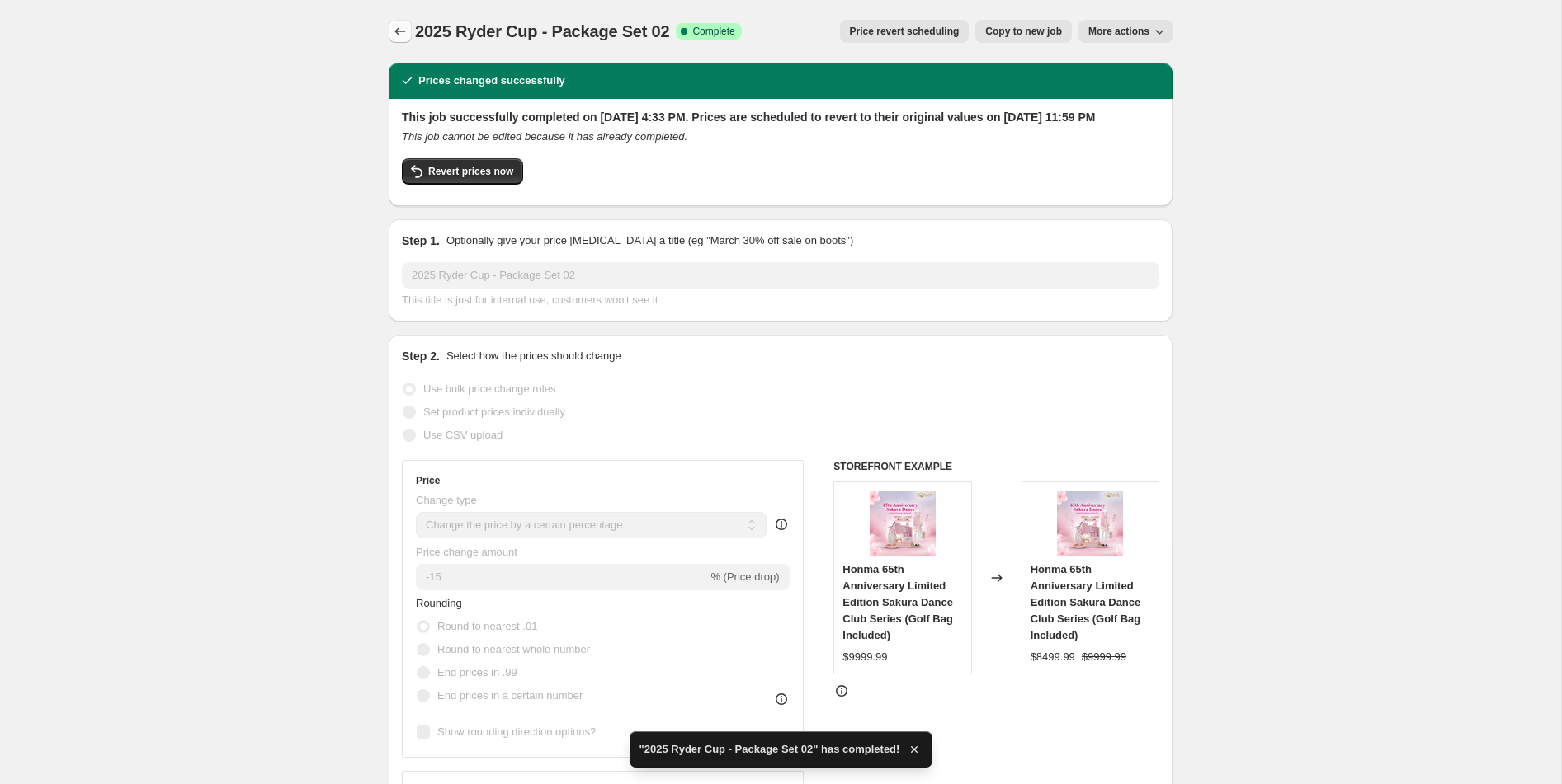
click at [404, 35] on icon "Price change jobs" at bounding box center [400, 31] width 16 height 16
